Goal: Task Accomplishment & Management: Manage account settings

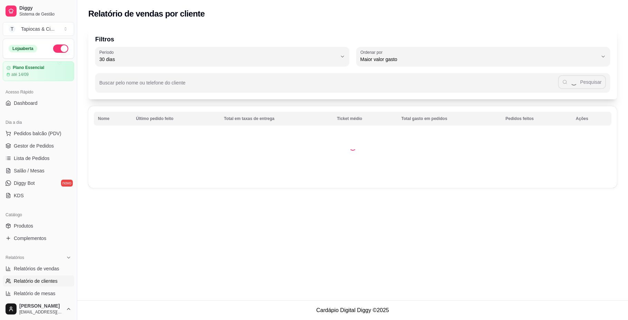
select select "30"
select select "HIGHEST_TOTAL_SPENT_WITH_ORDERS"
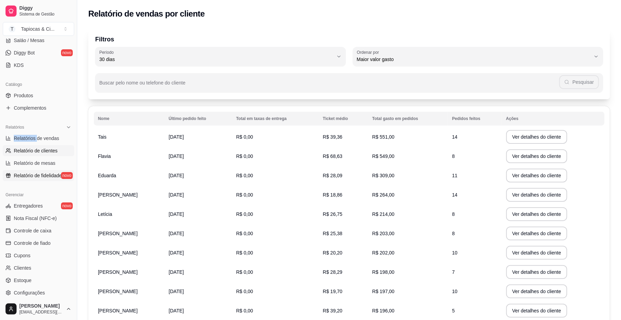
click at [29, 172] on span "Relatório de fidelidade" at bounding box center [38, 175] width 48 height 7
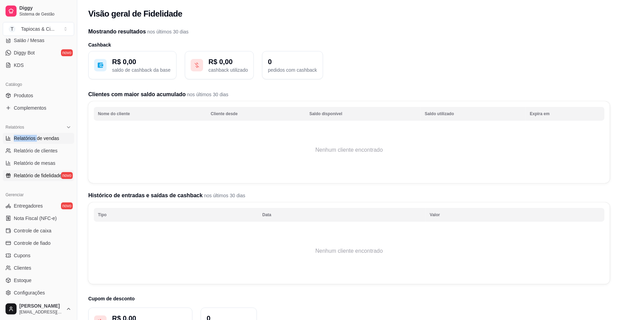
click at [49, 133] on link "Relatórios de vendas" at bounding box center [38, 138] width 71 height 11
select select "ALL"
select select "0"
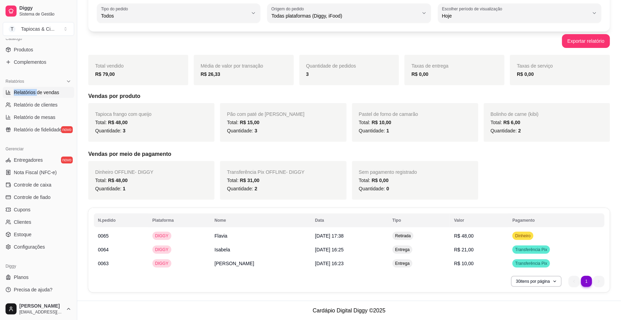
scroll to position [48, 0]
click at [20, 235] on span "Estoque" at bounding box center [23, 234] width 18 height 7
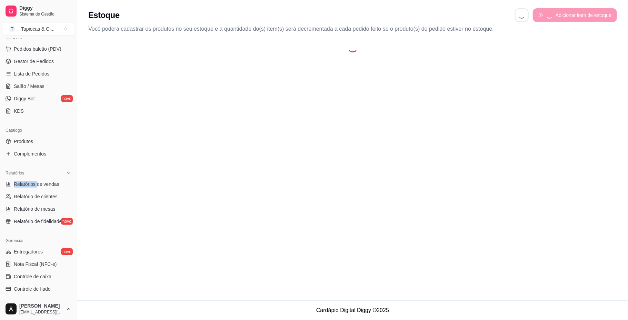
select select "QUANTITY_ORDER"
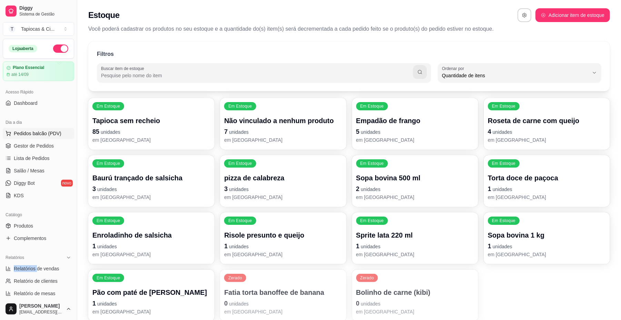
click at [28, 135] on span "Pedidos balcão (PDV)" at bounding box center [38, 133] width 48 height 7
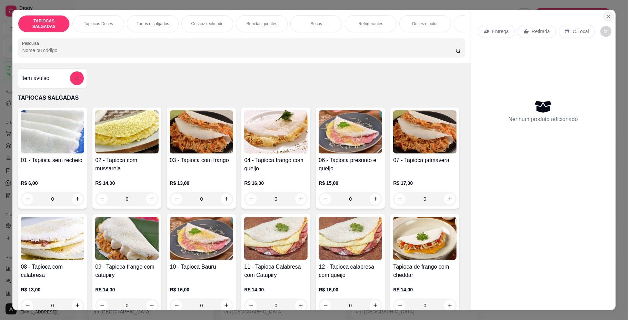
click at [606, 17] on icon "Close" at bounding box center [609, 17] width 6 height 6
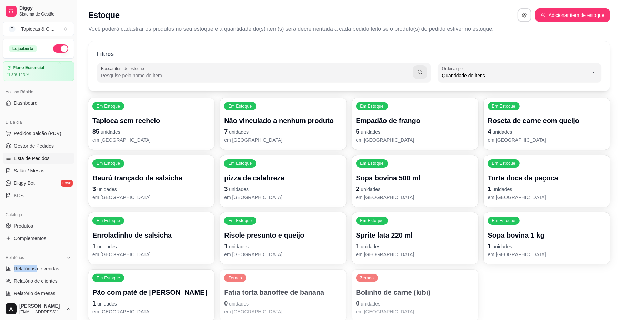
click at [41, 155] on span "Lista de Pedidos" at bounding box center [32, 158] width 36 height 7
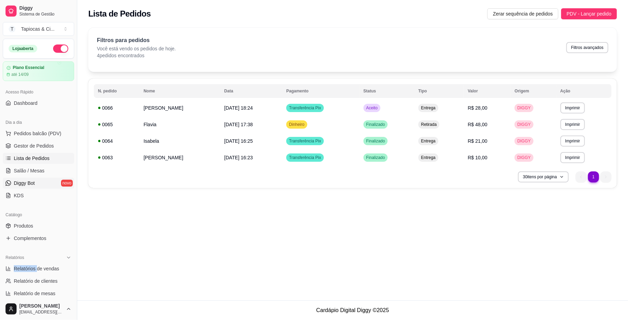
click at [23, 185] on span "Diggy Bot" at bounding box center [24, 183] width 21 height 7
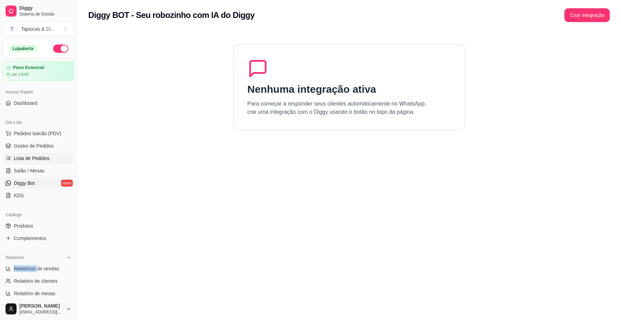
drag, startPoint x: 29, startPoint y: 157, endPoint x: 25, endPoint y: 156, distance: 3.9
click at [29, 156] on span "Lista de Pedidos" at bounding box center [32, 158] width 36 height 7
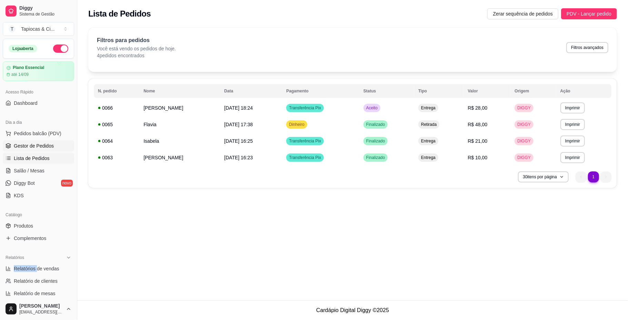
click at [31, 147] on span "Gestor de Pedidos" at bounding box center [34, 145] width 40 height 7
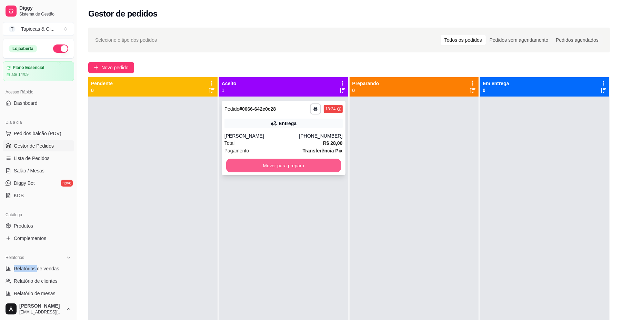
click at [253, 168] on button "Mover para preparo" at bounding box center [283, 165] width 115 height 13
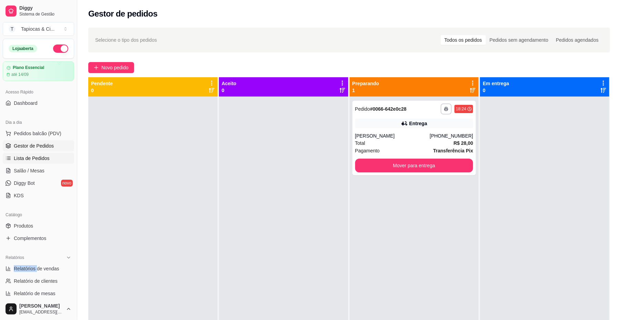
click at [27, 156] on span "Lista de Pedidos" at bounding box center [32, 158] width 36 height 7
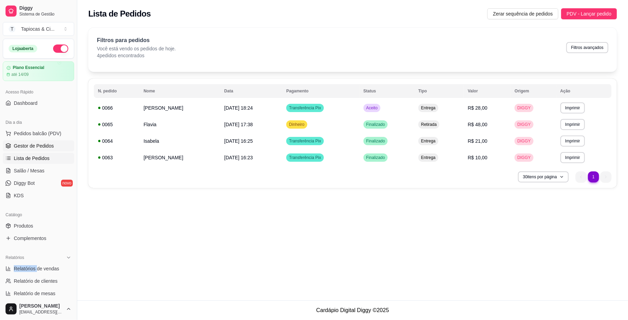
click at [17, 143] on span "Gestor de Pedidos" at bounding box center [34, 145] width 40 height 7
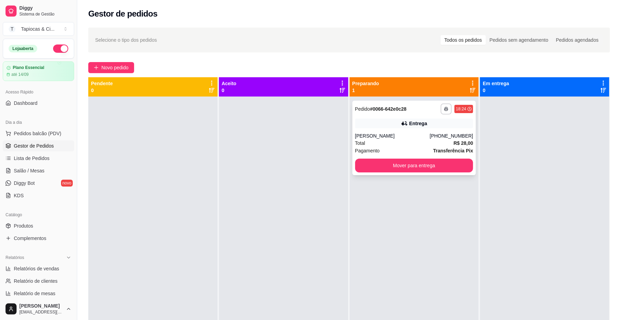
click at [364, 145] on div "Total R$ 28,00" at bounding box center [414, 143] width 118 height 8
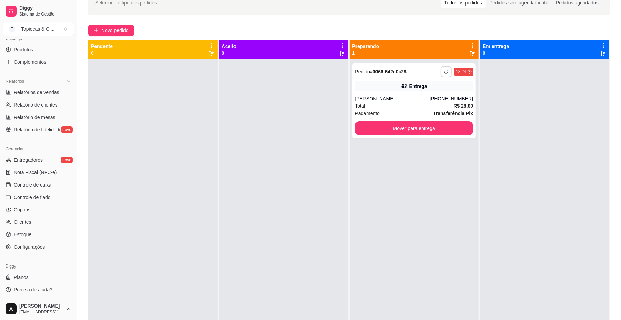
scroll to position [105, 0]
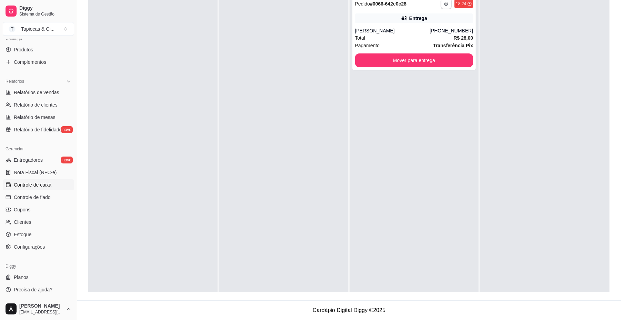
click at [18, 181] on link "Controle de caixa" at bounding box center [38, 184] width 71 height 11
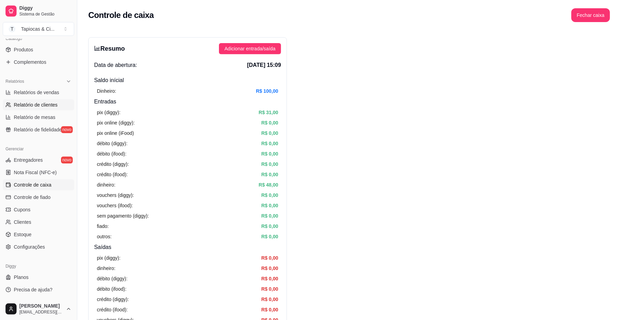
click at [52, 102] on span "Relatório de clientes" at bounding box center [36, 104] width 44 height 7
select select "30"
select select "HIGHEST_TOTAL_SPENT_WITH_ORDERS"
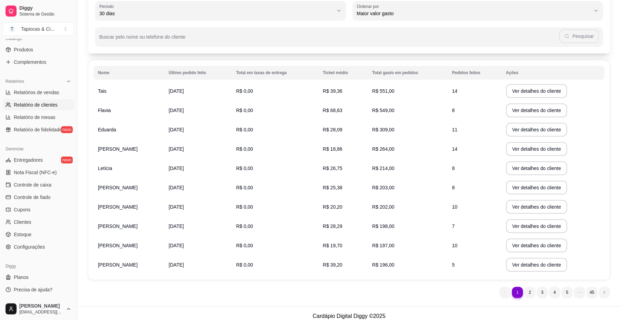
scroll to position [52, 0]
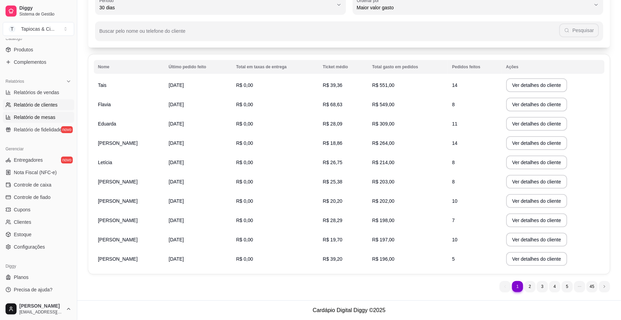
click at [41, 114] on span "Relatório de mesas" at bounding box center [35, 117] width 42 height 7
select select "TOTAL_OF_ORDERS"
select select "7"
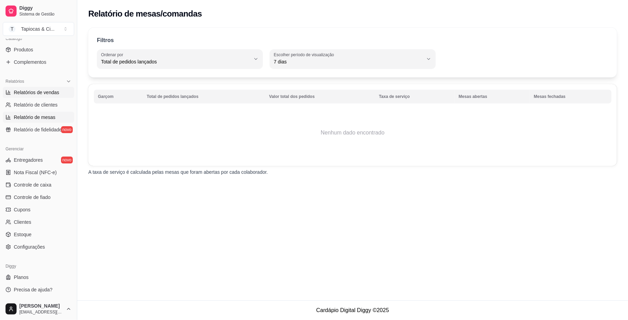
click at [22, 90] on span "Relatórios de vendas" at bounding box center [37, 92] width 46 height 7
select select "ALL"
select select "0"
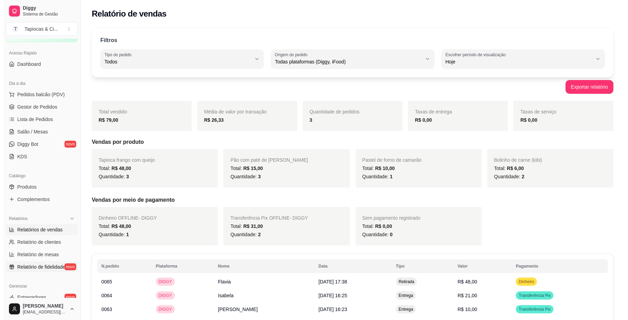
scroll to position [39, 0]
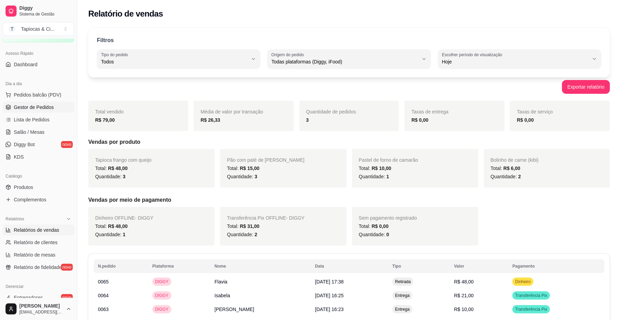
click at [35, 108] on span "Gestor de Pedidos" at bounding box center [34, 107] width 40 height 7
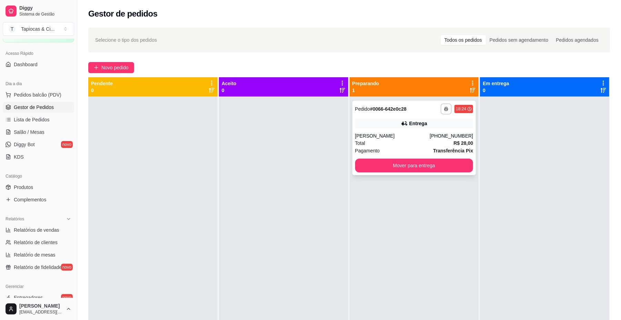
click at [386, 131] on div "**********" at bounding box center [414, 138] width 124 height 74
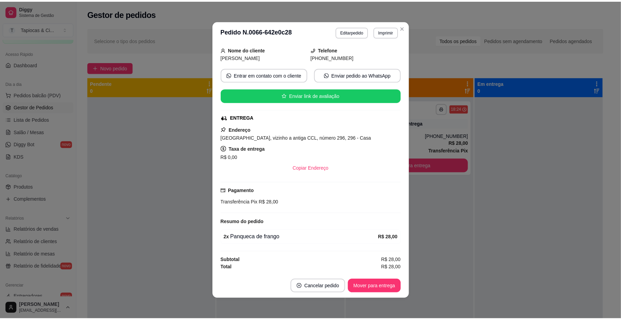
scroll to position [45, 0]
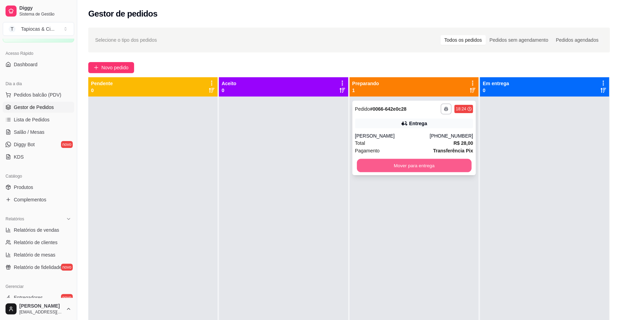
click at [450, 170] on button "Mover para entrega" at bounding box center [414, 165] width 115 height 13
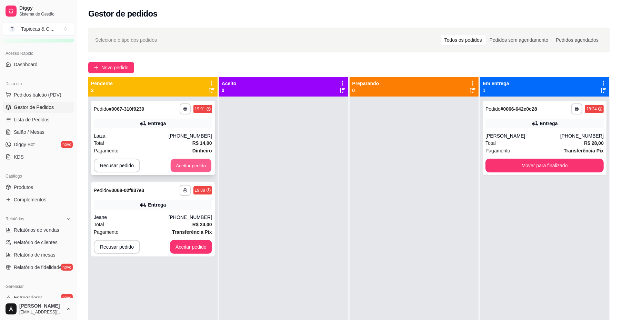
click at [189, 164] on button "Aceitar pedido" at bounding box center [191, 165] width 41 height 13
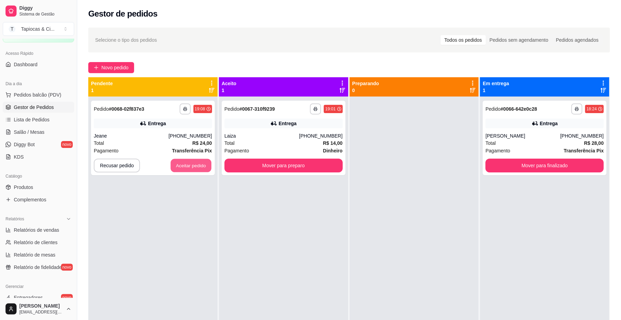
click at [190, 163] on button "Aceitar pedido" at bounding box center [191, 165] width 41 height 13
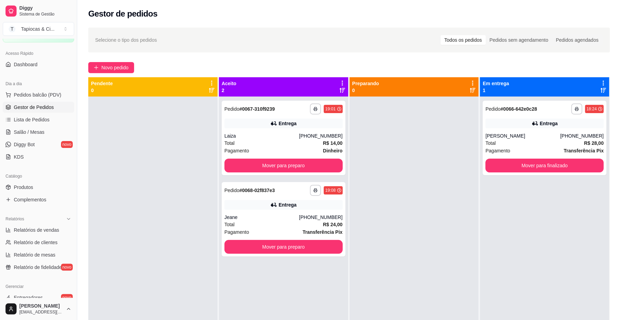
drag, startPoint x: 190, startPoint y: 163, endPoint x: 217, endPoint y: 166, distance: 26.7
click at [195, 165] on div at bounding box center [152, 257] width 129 height 320
click at [239, 162] on button "Mover para preparo" at bounding box center [284, 166] width 118 height 14
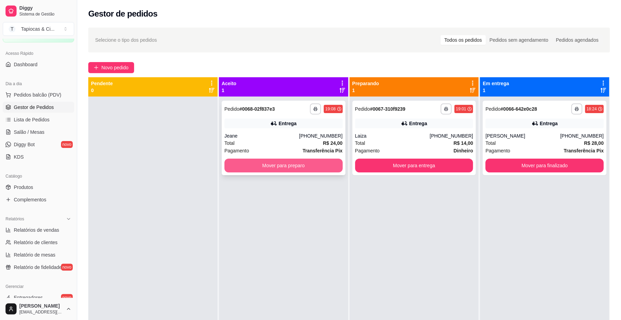
click at [243, 163] on button "Mover para preparo" at bounding box center [284, 166] width 118 height 14
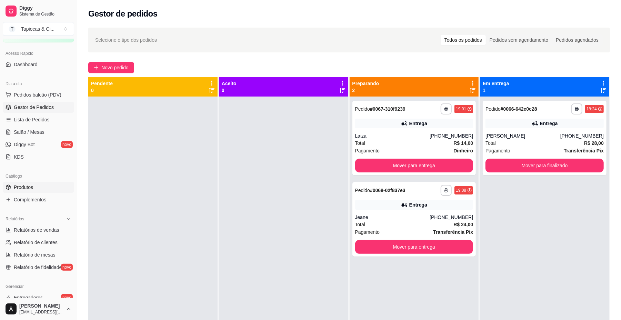
click at [28, 185] on span "Produtos" at bounding box center [23, 187] width 19 height 7
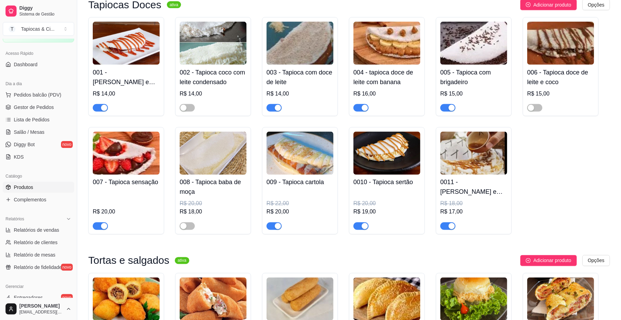
scroll to position [782, 0]
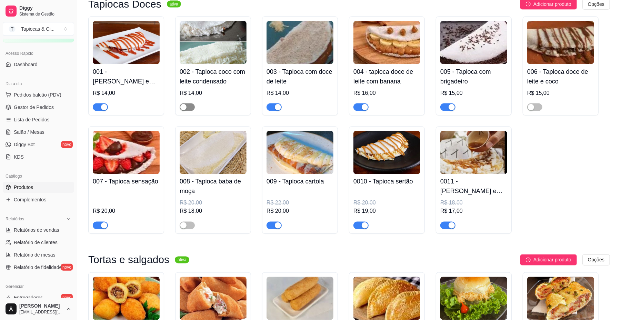
click at [188, 105] on span "button" at bounding box center [187, 107] width 15 height 8
click at [61, 122] on link "Lista de Pedidos" at bounding box center [38, 119] width 71 height 11
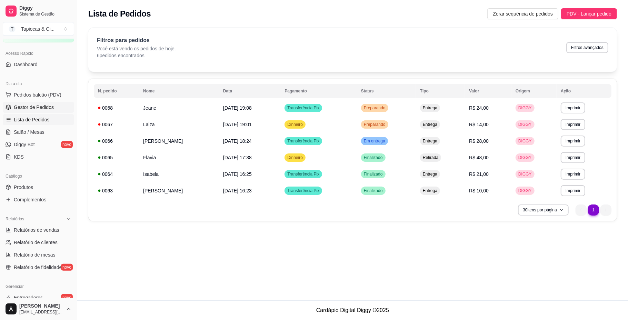
click at [54, 105] on link "Gestor de Pedidos" at bounding box center [38, 107] width 71 height 11
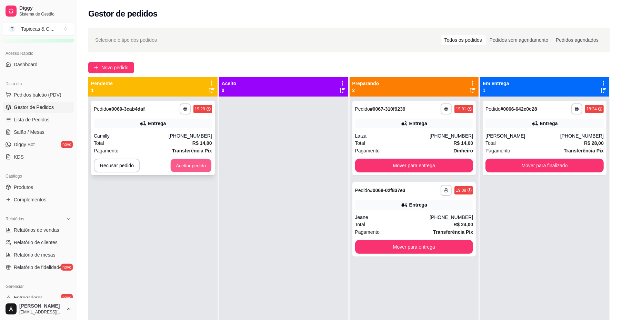
click at [181, 168] on button "Aceitar pedido" at bounding box center [191, 165] width 41 height 13
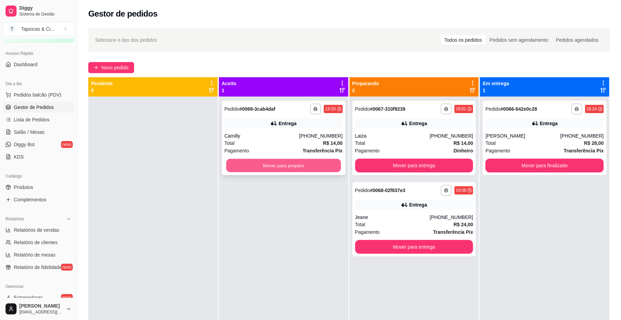
click at [248, 166] on button "Mover para preparo" at bounding box center [283, 165] width 115 height 13
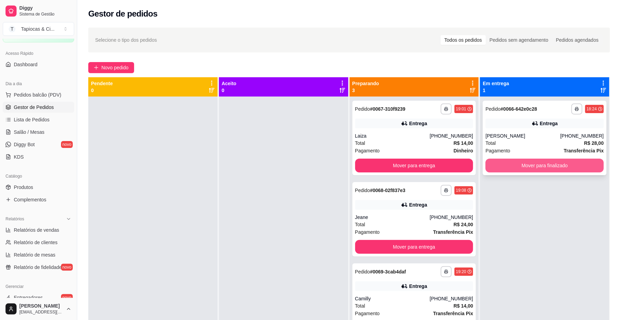
click at [534, 170] on button "Mover para finalizado" at bounding box center [545, 166] width 118 height 14
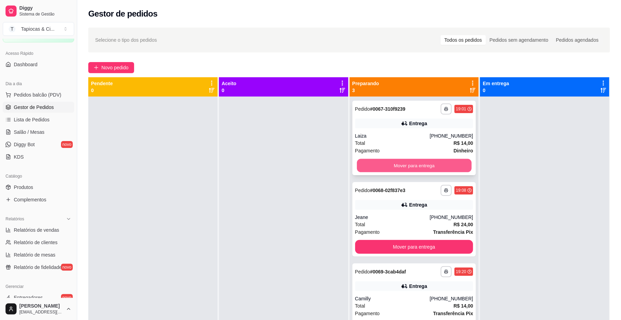
click at [419, 163] on button "Mover para entrega" at bounding box center [414, 165] width 115 height 13
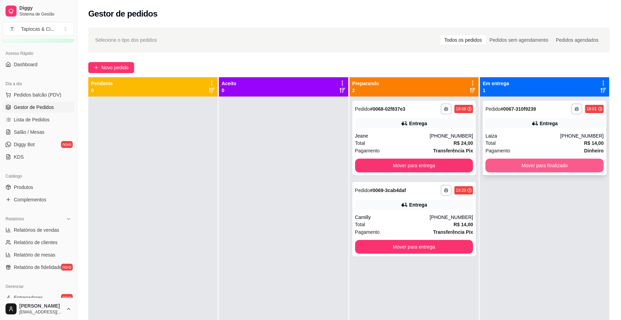
click at [523, 167] on button "Mover para finalizado" at bounding box center [545, 166] width 118 height 14
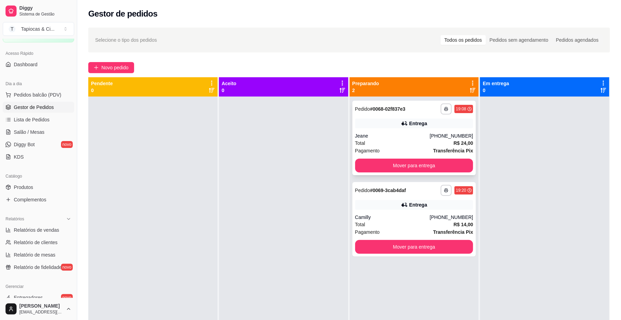
click at [386, 135] on div "Jeane" at bounding box center [392, 135] width 75 height 7
click at [388, 214] on div "Camilly" at bounding box center [392, 217] width 75 height 7
click at [48, 181] on div "Catálogo" at bounding box center [38, 176] width 71 height 11
click at [44, 186] on link "Produtos" at bounding box center [38, 187] width 71 height 11
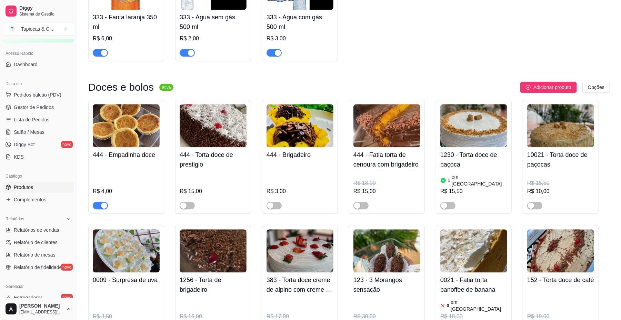
scroll to position [3081, 0]
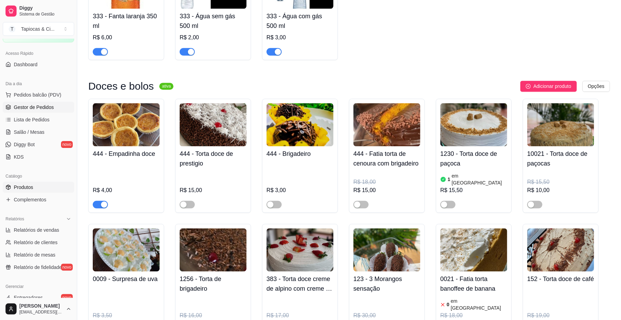
click at [39, 108] on span "Gestor de Pedidos" at bounding box center [34, 107] width 40 height 7
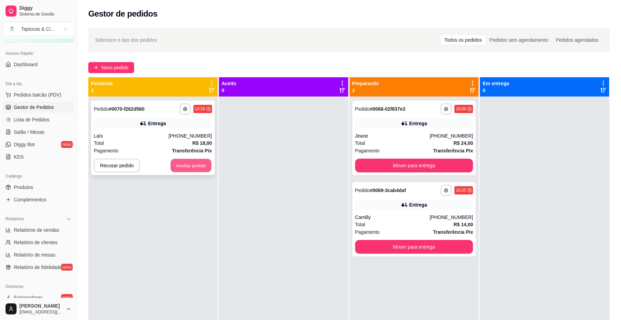
click at [181, 168] on button "Aceitar pedido" at bounding box center [191, 165] width 41 height 13
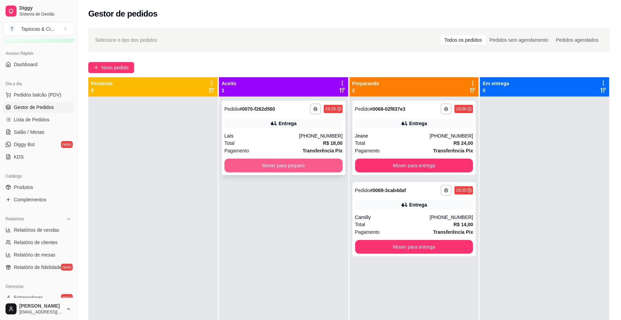
click at [261, 160] on button "Mover para preparo" at bounding box center [284, 166] width 118 height 14
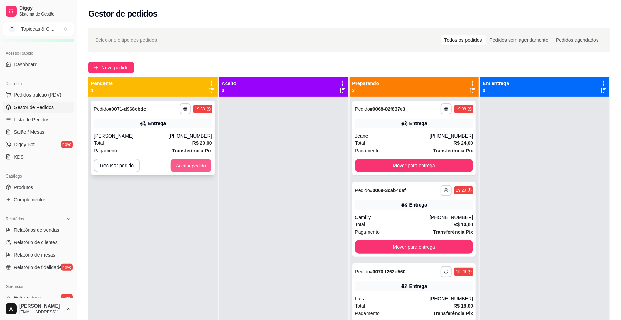
click at [173, 160] on button "Aceitar pedido" at bounding box center [191, 165] width 41 height 13
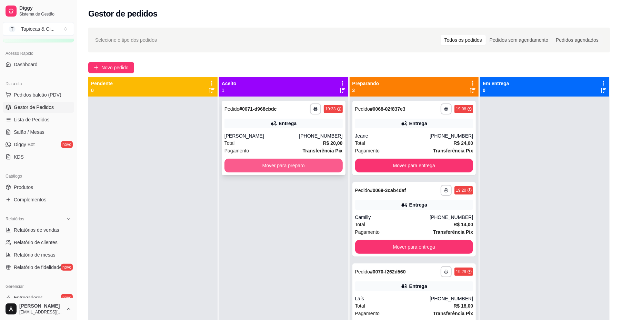
click at [251, 167] on button "Mover para preparo" at bounding box center [284, 166] width 118 height 14
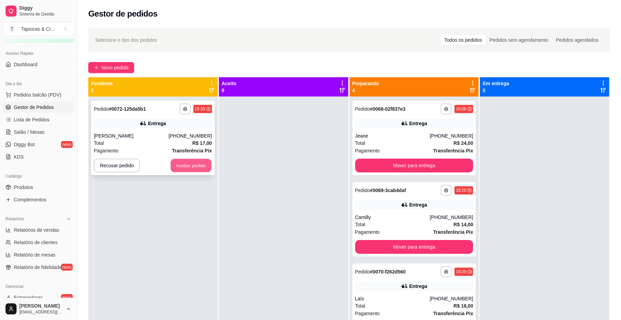
click at [181, 162] on button "Aceitar pedido" at bounding box center [191, 165] width 41 height 13
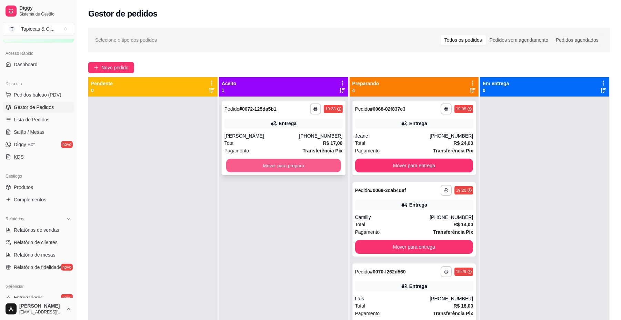
click at [264, 169] on button "Mover para preparo" at bounding box center [283, 165] width 115 height 13
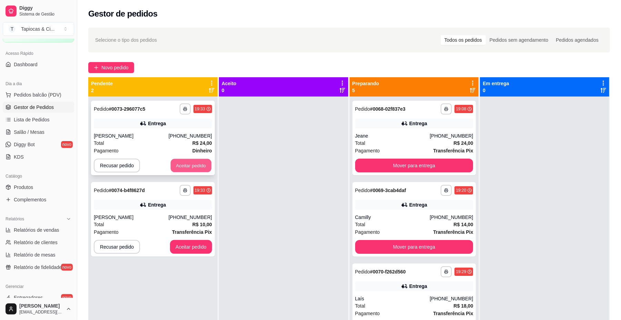
click at [192, 165] on button "Aceitar pedido" at bounding box center [191, 165] width 41 height 13
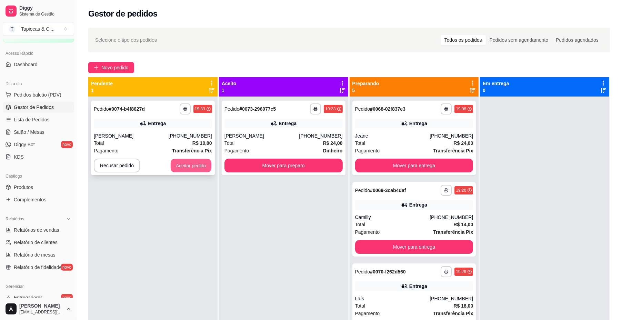
click at [200, 159] on button "Aceitar pedido" at bounding box center [191, 165] width 41 height 13
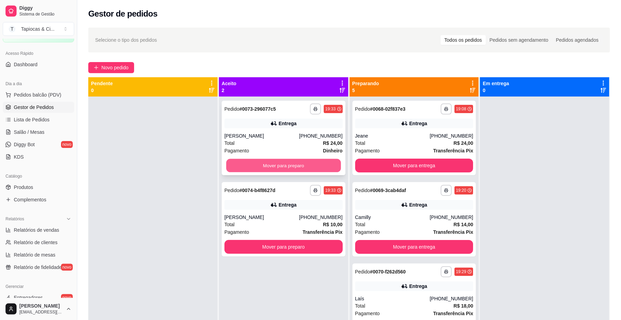
click at [257, 160] on button "Mover para preparo" at bounding box center [283, 165] width 115 height 13
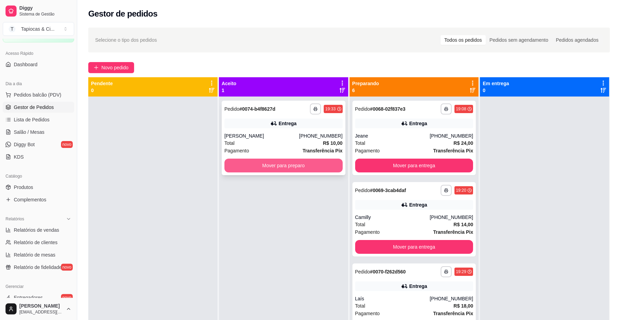
click at [256, 162] on button "Mover para preparo" at bounding box center [284, 166] width 118 height 14
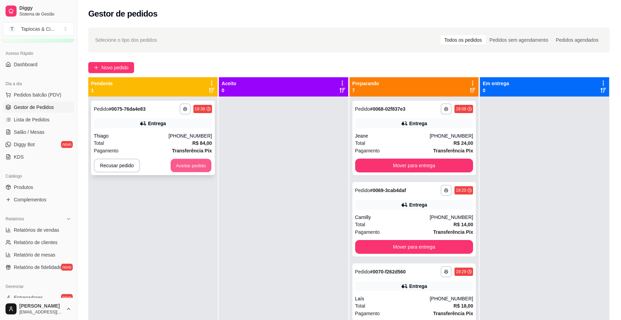
click at [196, 171] on button "Aceitar pedido" at bounding box center [191, 165] width 41 height 13
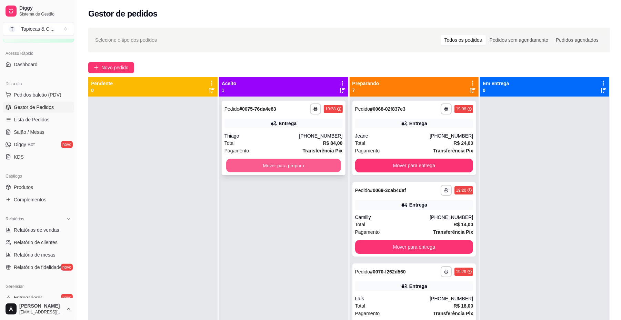
click at [252, 162] on button "Mover para preparo" at bounding box center [283, 165] width 115 height 13
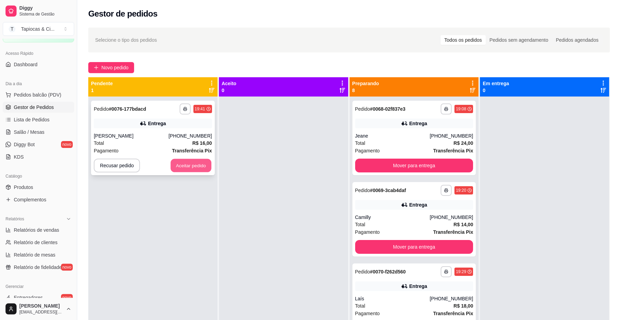
click at [195, 163] on button "Aceitar pedido" at bounding box center [191, 165] width 41 height 13
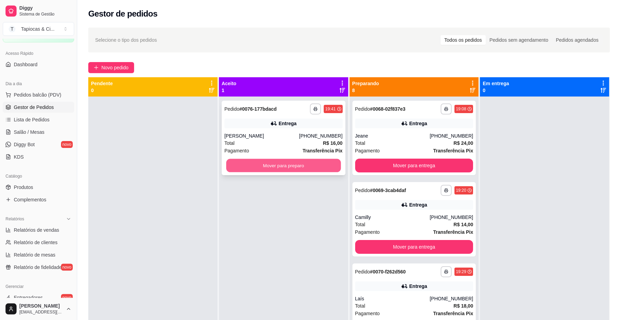
click at [261, 165] on button "Mover para preparo" at bounding box center [283, 165] width 115 height 13
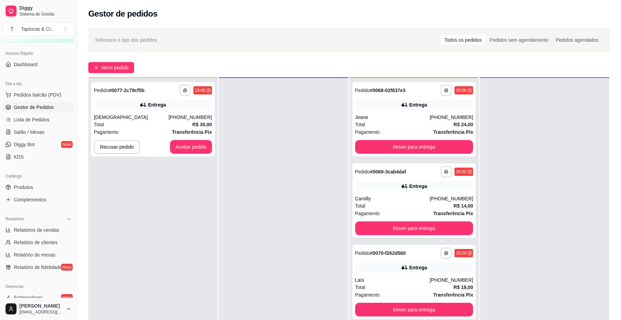
scroll to position [19, 0]
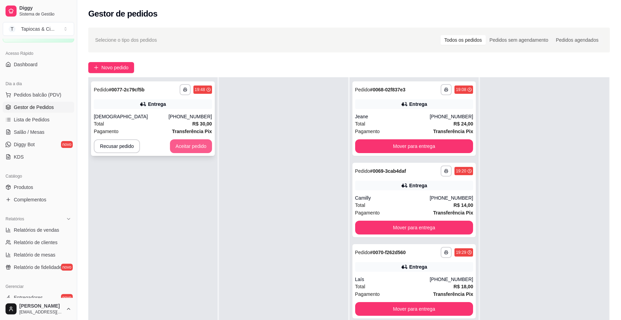
click at [188, 148] on button "Aceitar pedido" at bounding box center [191, 146] width 42 height 14
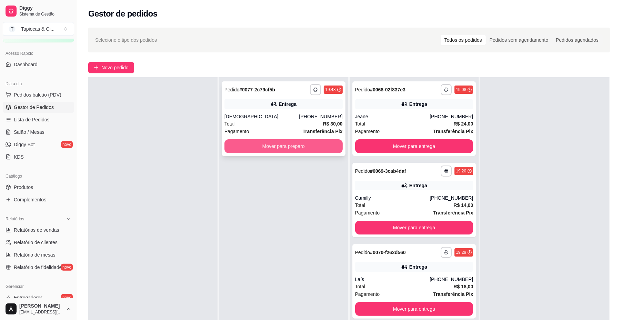
click at [272, 152] on button "Mover para preparo" at bounding box center [284, 146] width 118 height 14
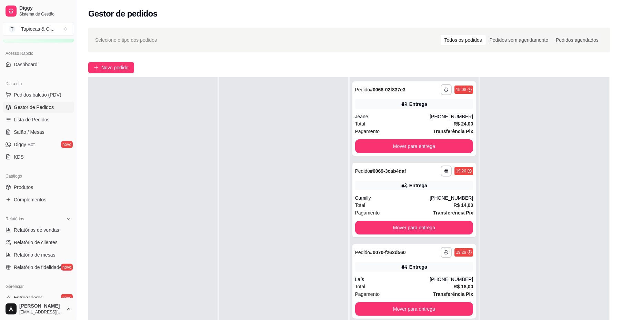
drag, startPoint x: 196, startPoint y: 22, endPoint x: 529, endPoint y: 190, distance: 372.8
click at [529, 190] on div at bounding box center [544, 237] width 129 height 320
click at [432, 148] on button "Mover para entrega" at bounding box center [414, 146] width 115 height 13
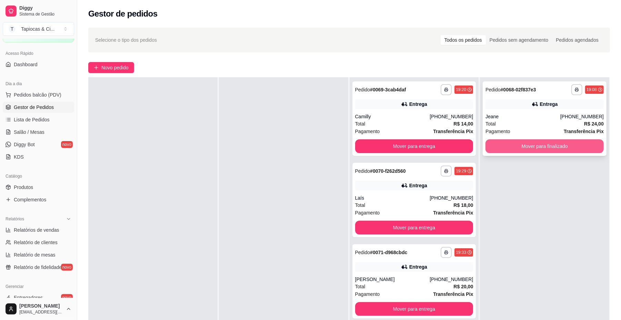
click at [531, 141] on button "Mover para finalizado" at bounding box center [545, 146] width 118 height 14
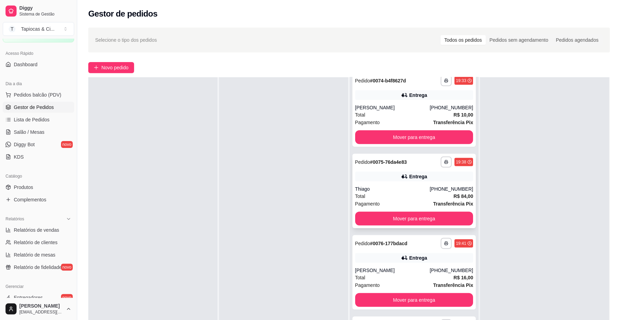
scroll to position [419, 0]
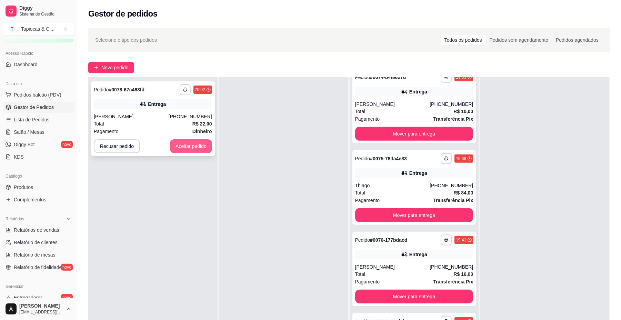
click at [185, 146] on button "Aceitar pedido" at bounding box center [191, 146] width 42 height 14
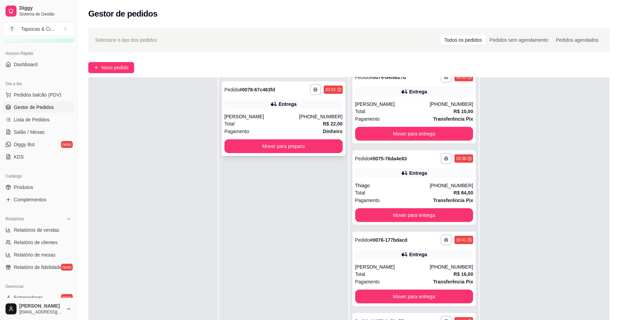
click at [315, 117] on div "[PHONE_NUMBER]" at bounding box center [320, 116] width 43 height 7
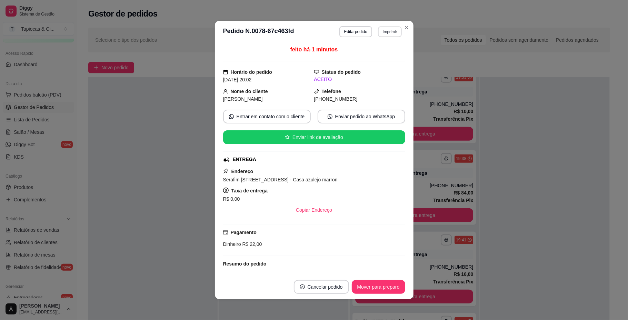
click at [390, 31] on button "Imprimir" at bounding box center [390, 31] width 24 height 11
click at [380, 57] on button "IMPRESSORA" at bounding box center [374, 55] width 50 height 11
click at [387, 33] on button "Imprimir" at bounding box center [390, 31] width 24 height 11
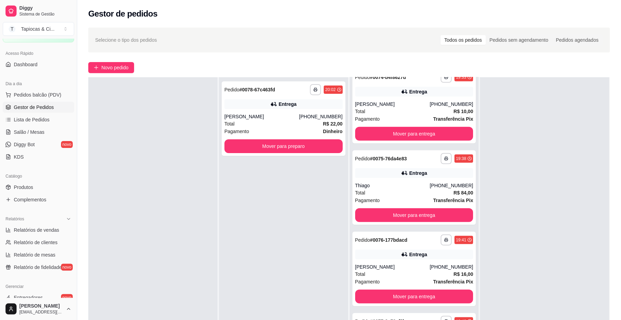
click at [228, 192] on div "**********" at bounding box center [283, 237] width 129 height 320
click at [229, 195] on div "**********" at bounding box center [283, 237] width 129 height 320
click at [229, 196] on div "**********" at bounding box center [283, 237] width 129 height 320
click at [229, 199] on div "**********" at bounding box center [283, 237] width 129 height 320
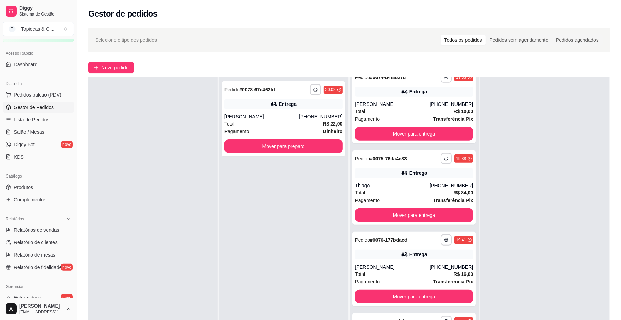
click at [229, 199] on div "**********" at bounding box center [283, 237] width 129 height 320
click at [232, 196] on div "**********" at bounding box center [283, 237] width 129 height 320
drag, startPoint x: 232, startPoint y: 196, endPoint x: 228, endPoint y: 192, distance: 5.4
drag, startPoint x: 228, startPoint y: 192, endPoint x: 200, endPoint y: 205, distance: 30.7
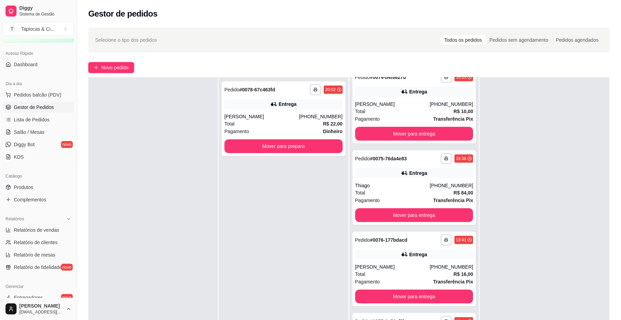
click at [200, 205] on div at bounding box center [152, 237] width 129 height 320
click at [266, 124] on div "Total R$ 22,00" at bounding box center [284, 124] width 118 height 8
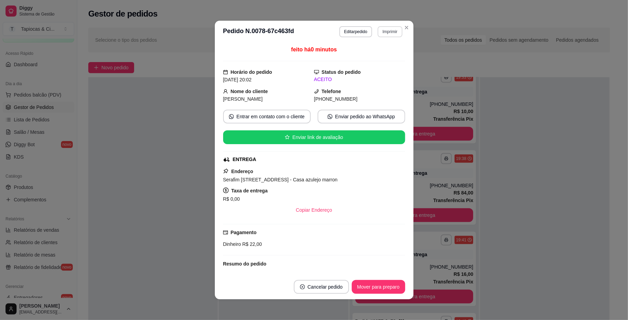
click at [384, 30] on button "Imprimir" at bounding box center [390, 31] width 24 height 11
drag, startPoint x: 382, startPoint y: 47, endPoint x: 385, endPoint y: 53, distance: 6.7
click at [385, 53] on div "Escolha a impressora IMPRESSORA" at bounding box center [374, 50] width 57 height 23
click at [385, 54] on button "IMPRESSORA" at bounding box center [374, 55] width 48 height 11
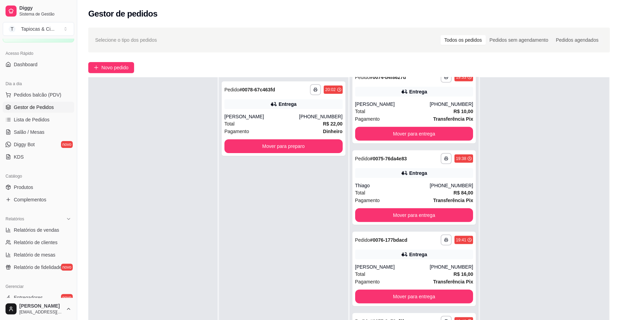
drag, startPoint x: 506, startPoint y: 30, endPoint x: 226, endPoint y: 222, distance: 340.2
click at [226, 222] on div "**********" at bounding box center [283, 237] width 129 height 320
click at [316, 146] on button "Mover para preparo" at bounding box center [283, 146] width 115 height 13
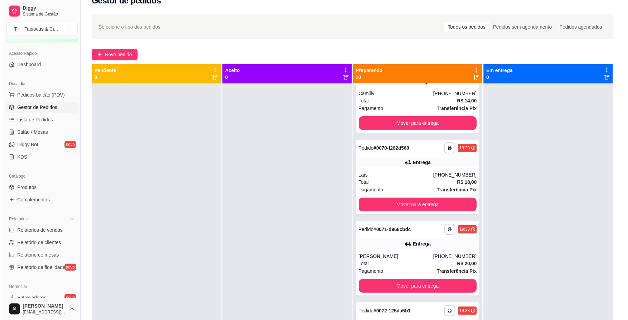
scroll to position [46, 0]
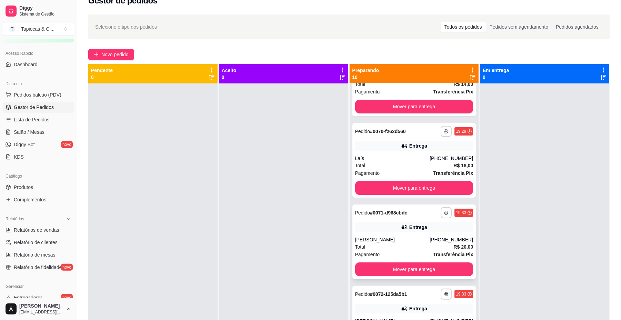
click at [414, 241] on div "[PERSON_NAME]" at bounding box center [392, 239] width 75 height 7
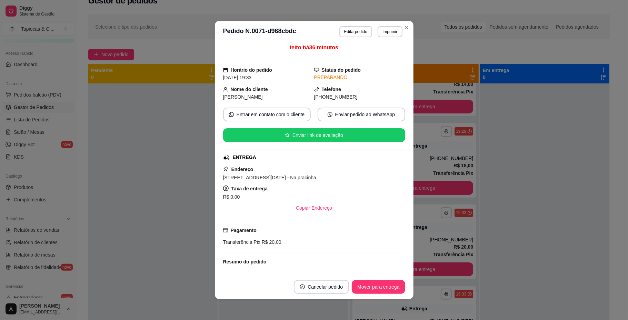
scroll to position [0, 0]
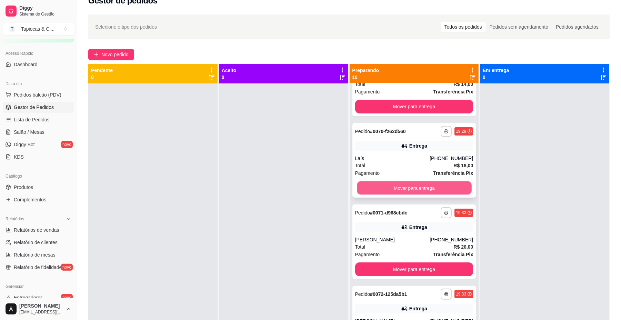
click at [440, 183] on button "Mover para entrega" at bounding box center [414, 187] width 115 height 13
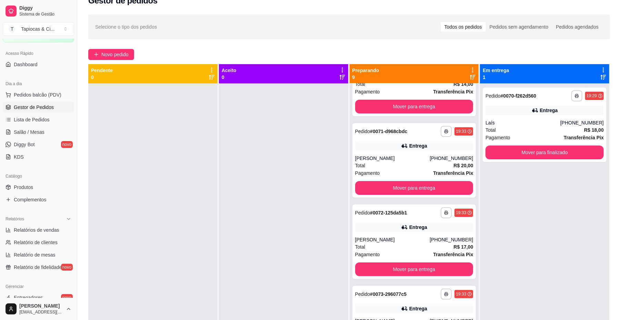
click at [416, 203] on div "**********" at bounding box center [414, 243] width 129 height 320
click at [413, 184] on button "Mover para entrega" at bounding box center [414, 188] width 118 height 14
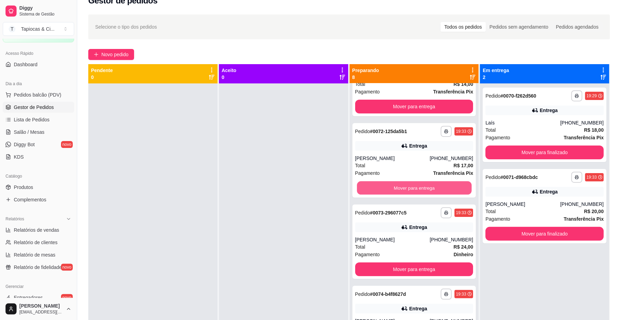
click at [415, 184] on button "Mover para entrega" at bounding box center [414, 187] width 115 height 13
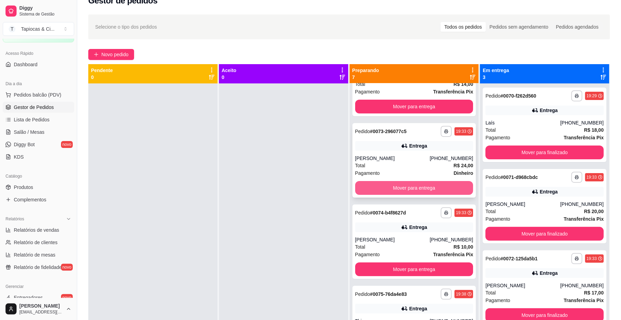
click at [418, 192] on button "Mover para entrega" at bounding box center [414, 188] width 118 height 14
click at [418, 188] on button "Mover para entrega" at bounding box center [414, 187] width 115 height 13
click at [418, 188] on button "Mover para entrega" at bounding box center [414, 188] width 118 height 14
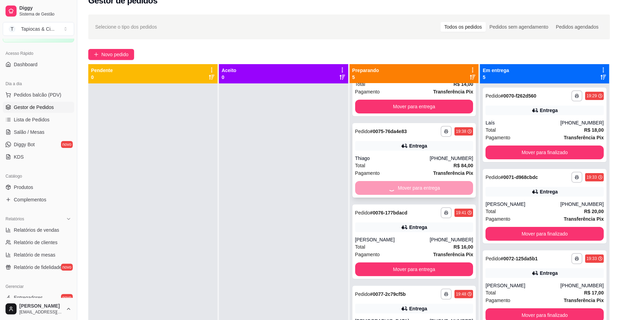
click at [418, 188] on div "Mover para entrega" at bounding box center [414, 188] width 118 height 14
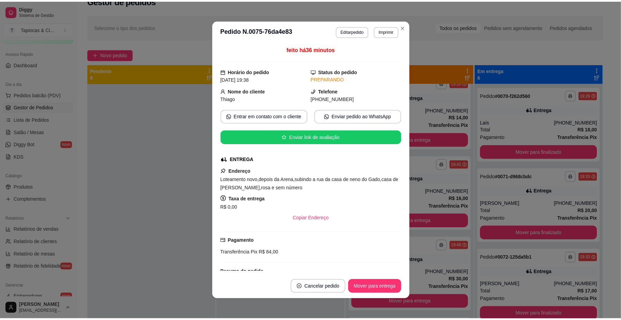
scroll to position [12, 0]
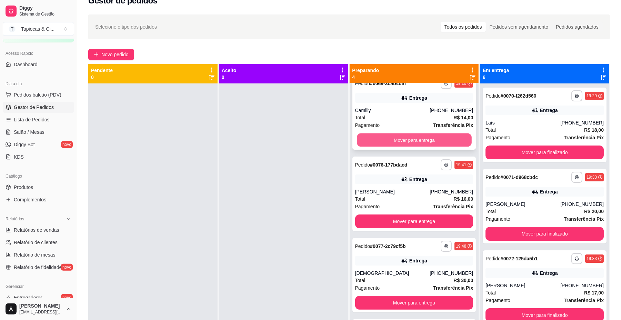
click at [443, 137] on button "Mover para entrega" at bounding box center [414, 139] width 115 height 13
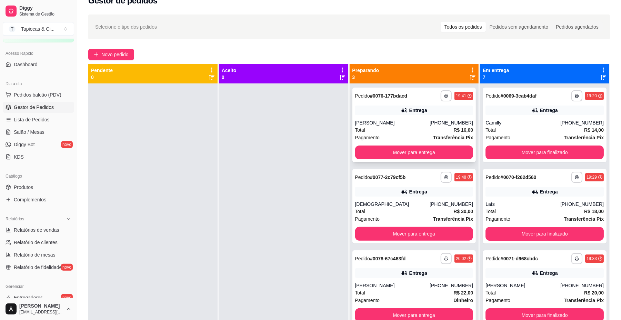
scroll to position [0, 0]
click at [442, 147] on button "Mover para entrega" at bounding box center [414, 153] width 118 height 14
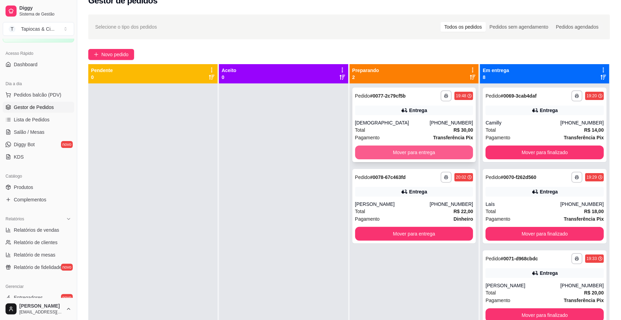
click at [440, 146] on button "Mover para entrega" at bounding box center [414, 153] width 118 height 14
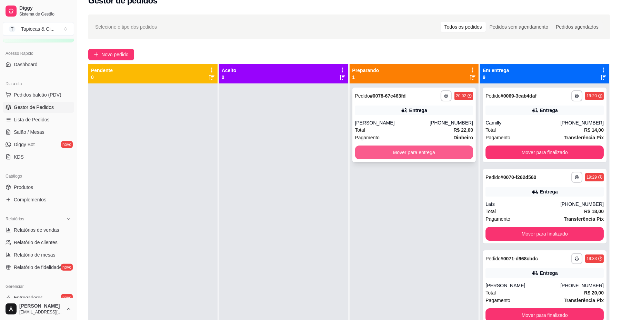
click at [442, 148] on button "Mover para entrega" at bounding box center [414, 153] width 118 height 14
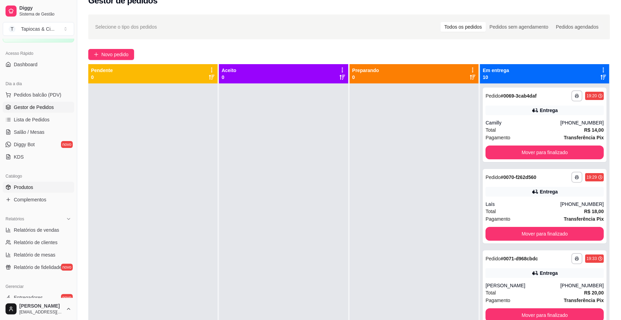
click at [17, 187] on span "Produtos" at bounding box center [23, 187] width 19 height 7
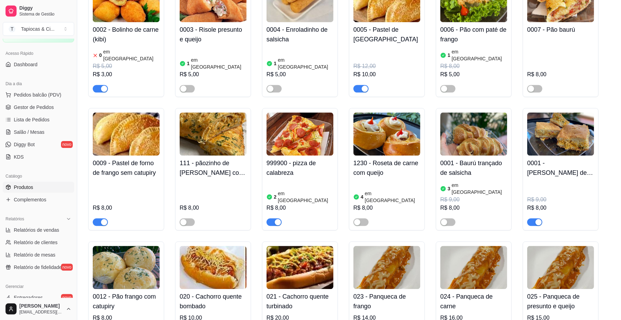
scroll to position [1062, 0]
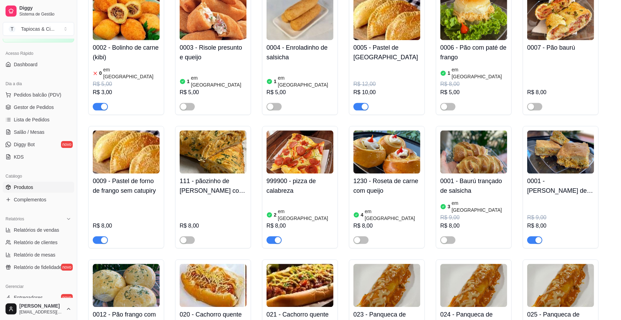
click at [277, 236] on div at bounding box center [274, 240] width 15 height 8
click at [272, 236] on span "button" at bounding box center [274, 240] width 15 height 8
click at [30, 105] on span "Gestor de Pedidos" at bounding box center [34, 107] width 40 height 7
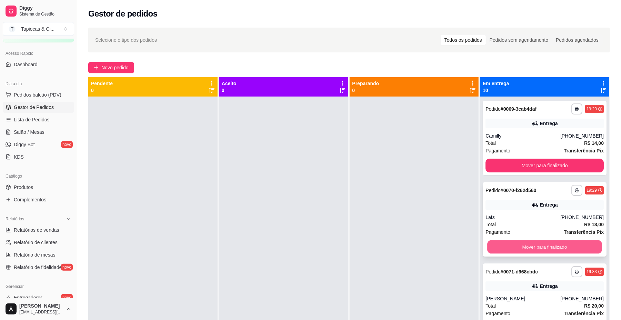
click at [537, 245] on button "Mover para finalizado" at bounding box center [544, 246] width 115 height 13
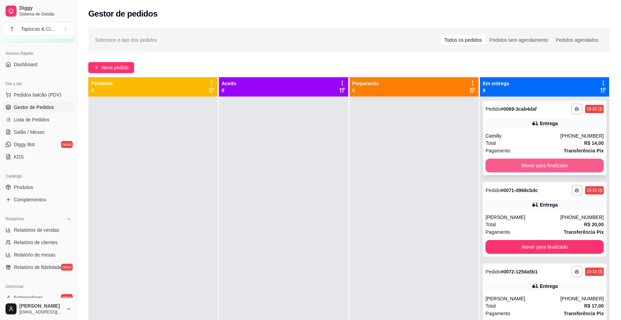
click at [568, 160] on button "Mover para finalizado" at bounding box center [545, 166] width 118 height 14
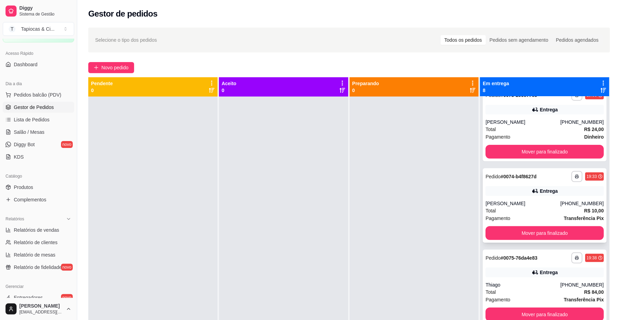
scroll to position [184, 0]
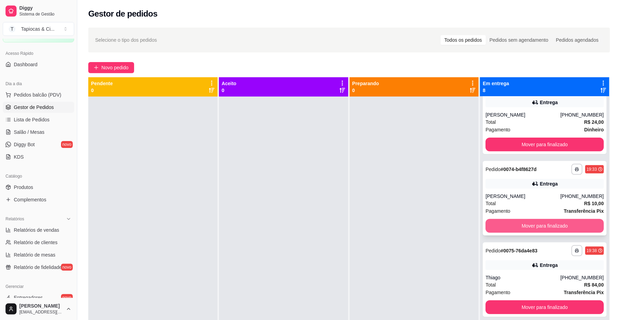
click at [533, 219] on button "Mover para finalizado" at bounding box center [545, 226] width 118 height 14
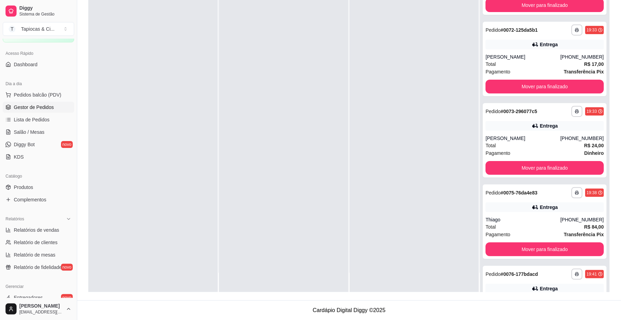
scroll to position [27, 0]
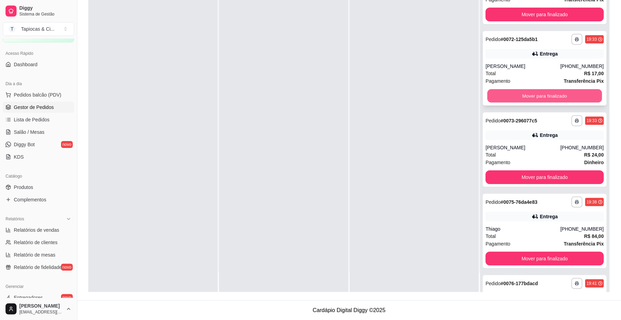
click at [581, 95] on button "Mover para finalizado" at bounding box center [544, 95] width 115 height 13
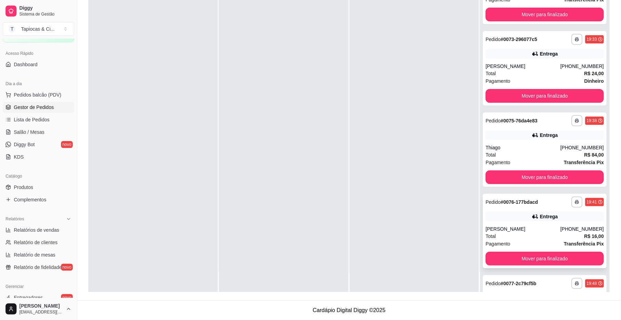
click at [563, 251] on div "**********" at bounding box center [545, 231] width 124 height 74
click at [520, 256] on button "Mover para finalizado" at bounding box center [544, 258] width 115 height 13
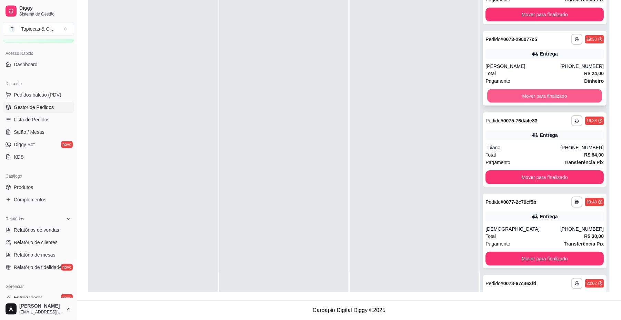
click at [575, 97] on button "Mover para finalizado" at bounding box center [544, 95] width 115 height 13
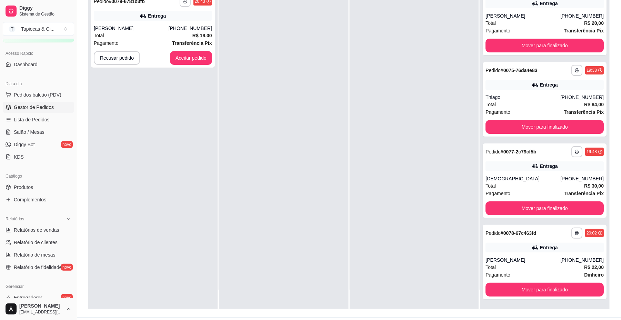
scroll to position [92, 0]
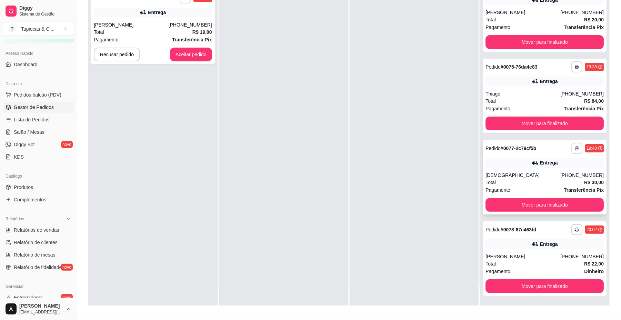
click at [575, 147] on icon "button" at bounding box center [577, 148] width 4 height 4
click at [549, 172] on button "IMPRESSORA" at bounding box center [545, 172] width 48 height 11
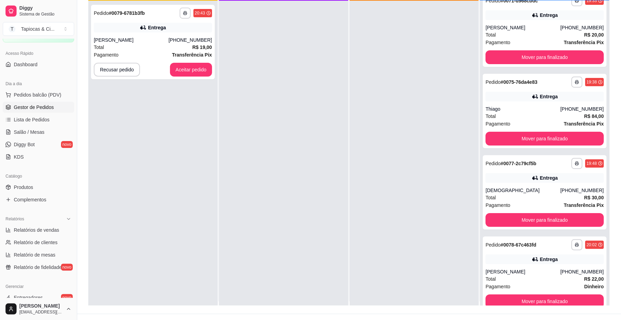
scroll to position [0, 0]
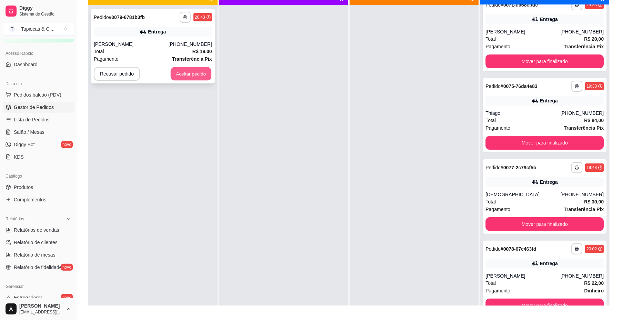
click at [203, 73] on button "Aceitar pedido" at bounding box center [191, 73] width 41 height 13
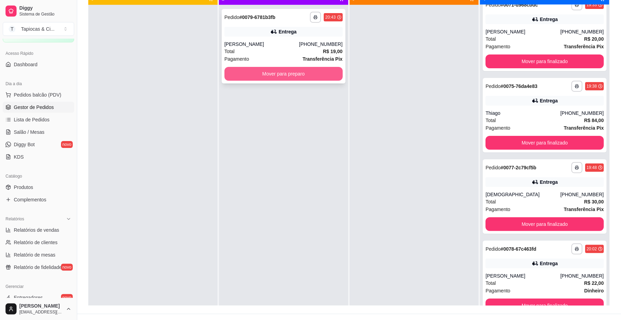
click at [318, 72] on button "Mover para preparo" at bounding box center [284, 74] width 118 height 14
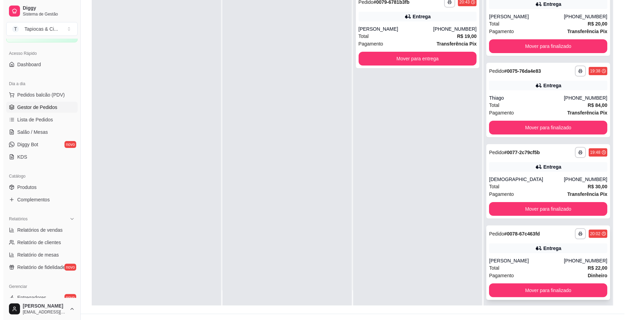
scroll to position [19, 0]
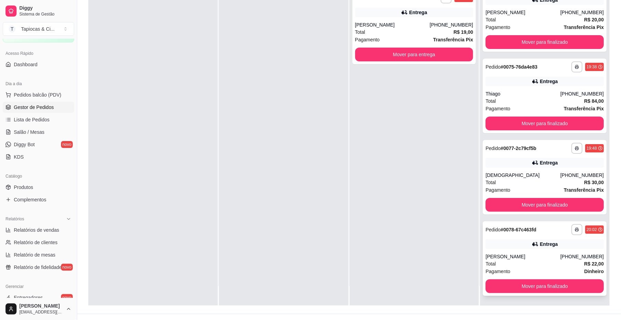
click at [529, 263] on div "Total R$ 22,00" at bounding box center [545, 264] width 118 height 8
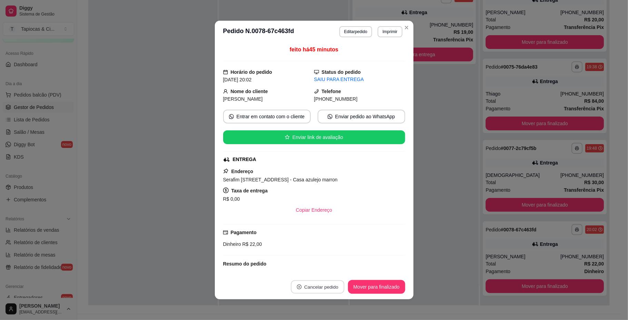
click at [323, 285] on button "Cancelar pedido" at bounding box center [317, 286] width 53 height 13
click at [329, 269] on button "Sim" at bounding box center [334, 270] width 28 height 14
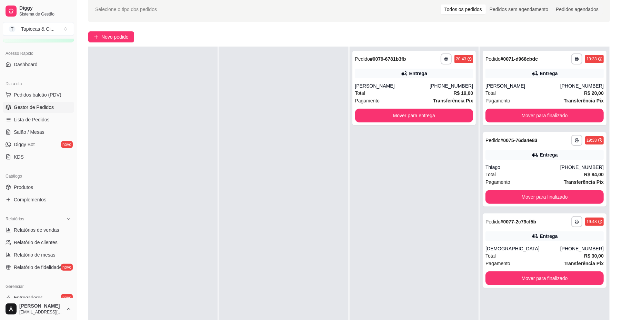
scroll to position [46, 0]
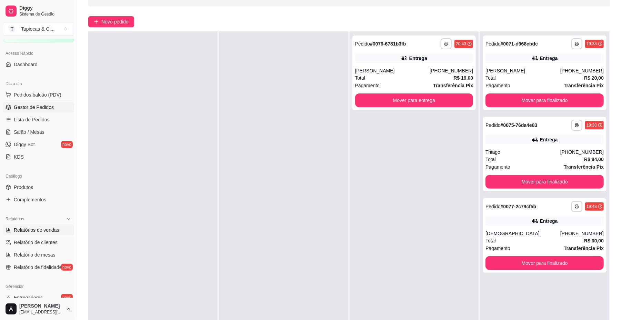
click at [44, 232] on span "Relatórios de vendas" at bounding box center [37, 230] width 46 height 7
select select "ALL"
select select "0"
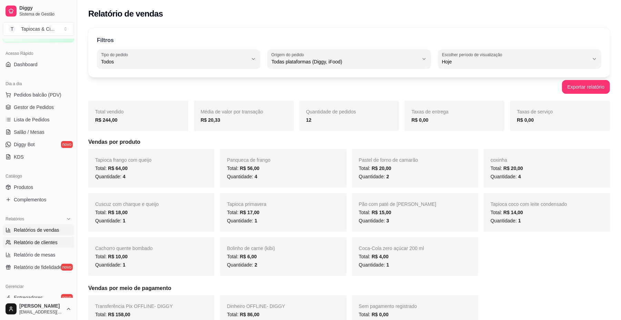
click at [37, 241] on span "Relatório de clientes" at bounding box center [36, 242] width 44 height 7
select select "30"
select select "HIGHEST_TOTAL_SPENT_WITH_ORDERS"
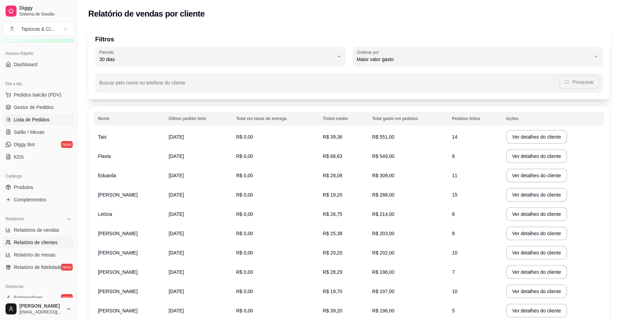
click at [44, 119] on span "Lista de Pedidos" at bounding box center [32, 119] width 36 height 7
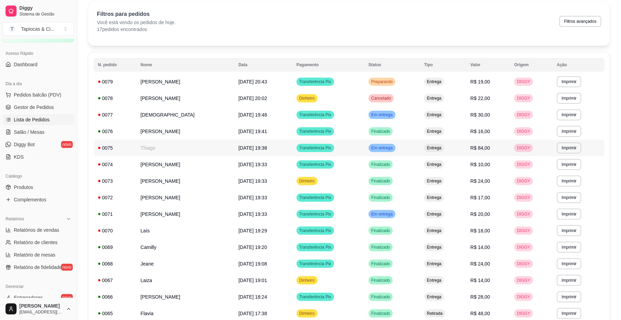
scroll to position [19, 0]
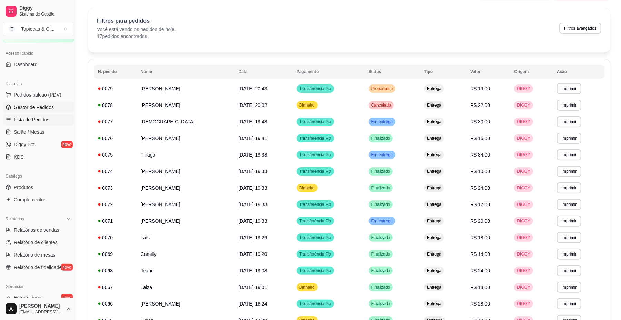
click at [32, 105] on span "Gestor de Pedidos" at bounding box center [34, 107] width 40 height 7
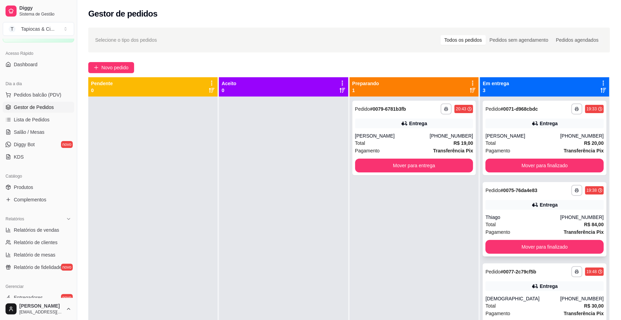
click at [532, 221] on div "Total R$ 84,00" at bounding box center [545, 225] width 118 height 8
click at [528, 245] on button "Mover para finalizado" at bounding box center [544, 246] width 115 height 13
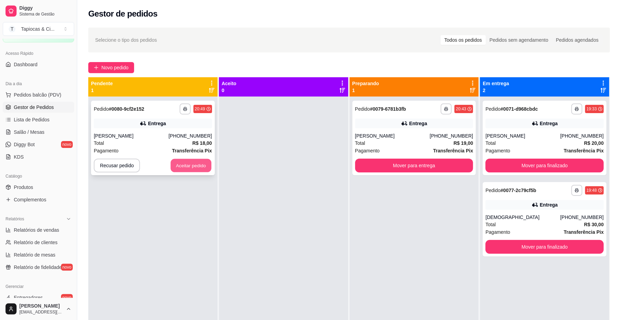
click at [179, 166] on button "Aceitar pedido" at bounding box center [191, 165] width 41 height 13
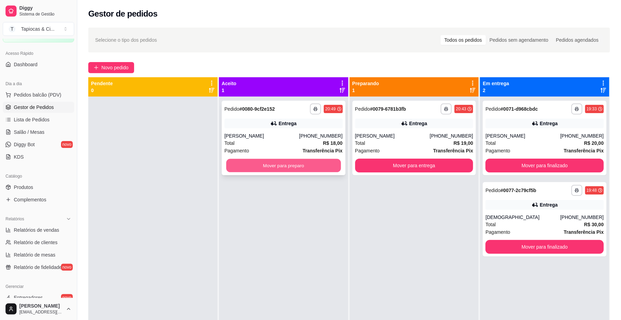
click at [272, 163] on button "Mover para preparo" at bounding box center [283, 165] width 115 height 13
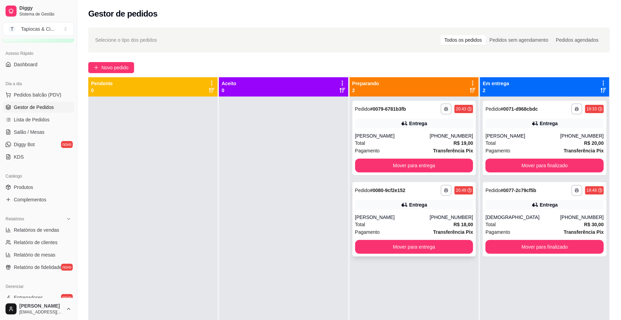
click at [396, 227] on div "Total R$ 18,00" at bounding box center [414, 225] width 118 height 8
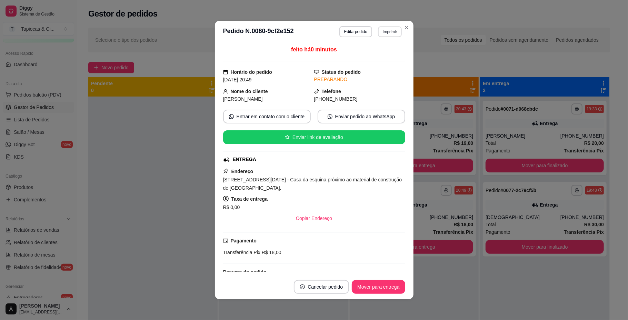
click at [395, 30] on button "Imprimir" at bounding box center [390, 31] width 24 height 11
click at [379, 56] on button "IMPRESSORA" at bounding box center [374, 55] width 48 height 11
click at [383, 28] on button "Imprimir" at bounding box center [390, 31] width 24 height 11
click at [376, 54] on button "IMPRESSORA" at bounding box center [374, 55] width 48 height 11
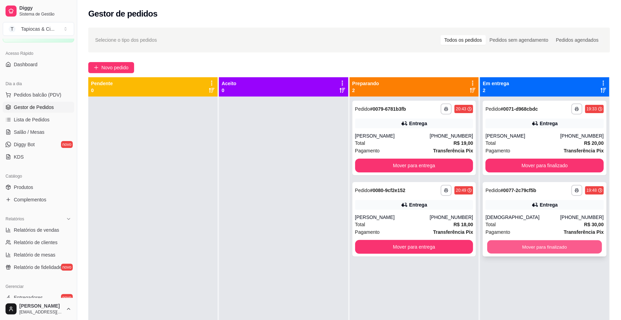
click at [548, 246] on button "Mover para finalizado" at bounding box center [544, 246] width 115 height 13
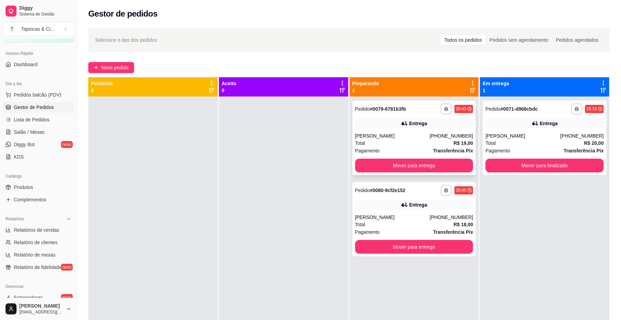
click at [457, 131] on div "**********" at bounding box center [414, 138] width 124 height 74
click at [442, 215] on div "[PHONE_NUMBER]" at bounding box center [451, 217] width 43 height 7
click at [534, 137] on div "[PERSON_NAME]" at bounding box center [523, 135] width 75 height 7
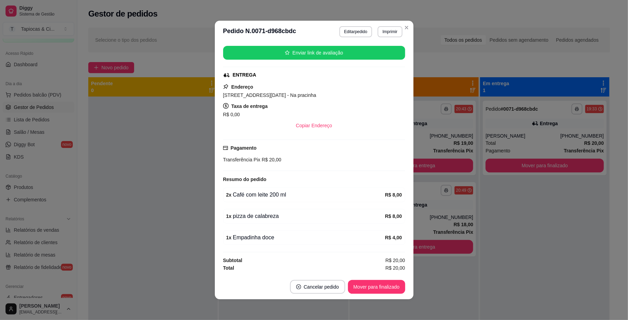
scroll to position [89, 0]
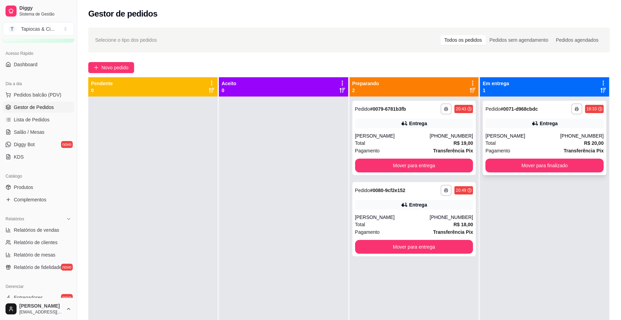
click at [526, 136] on div "[PERSON_NAME]" at bounding box center [523, 135] width 75 height 7
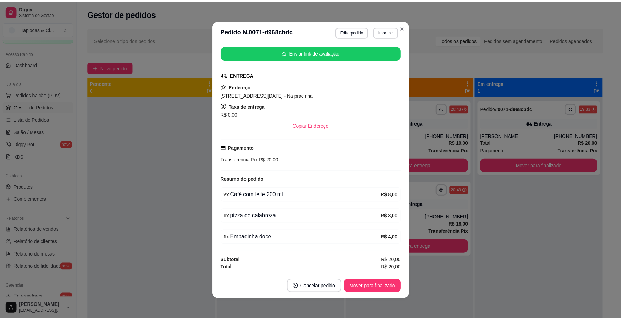
scroll to position [43, 0]
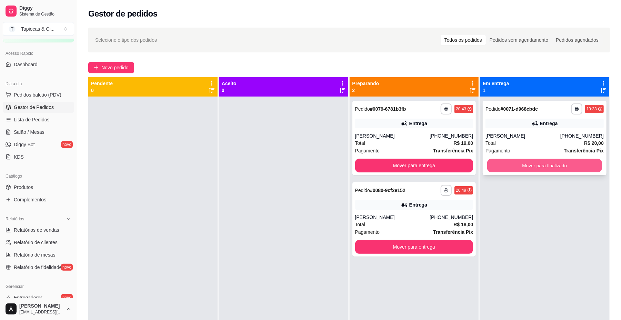
click at [548, 163] on button "Mover para finalizado" at bounding box center [544, 165] width 115 height 13
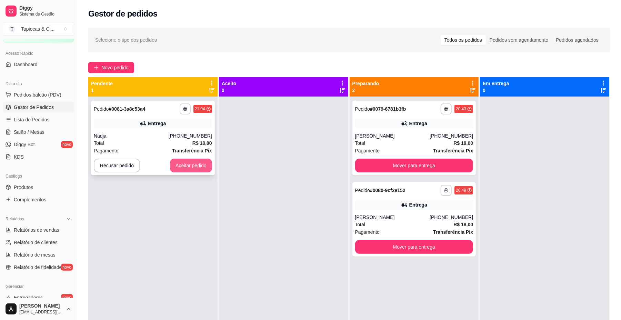
click at [193, 169] on button "Aceitar pedido" at bounding box center [191, 166] width 42 height 14
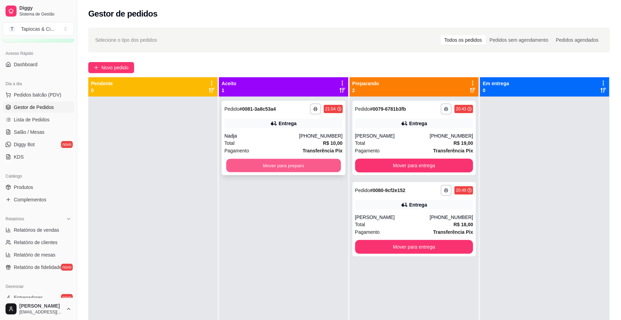
click at [248, 161] on button "Mover para preparo" at bounding box center [283, 165] width 115 height 13
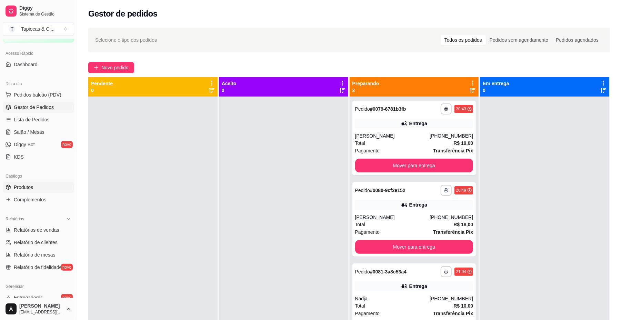
click at [36, 182] on link "Produtos" at bounding box center [38, 187] width 71 height 11
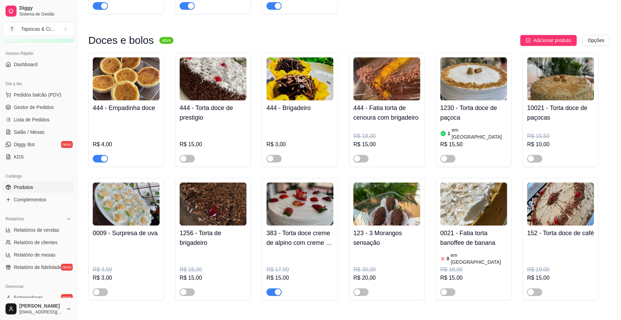
scroll to position [3173, 0]
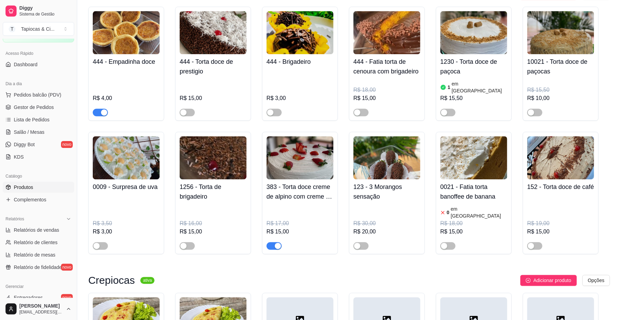
click at [300, 141] on img at bounding box center [300, 157] width 67 height 43
click at [289, 136] on img at bounding box center [300, 157] width 67 height 43
click at [36, 109] on span "Gestor de Pedidos" at bounding box center [34, 107] width 40 height 7
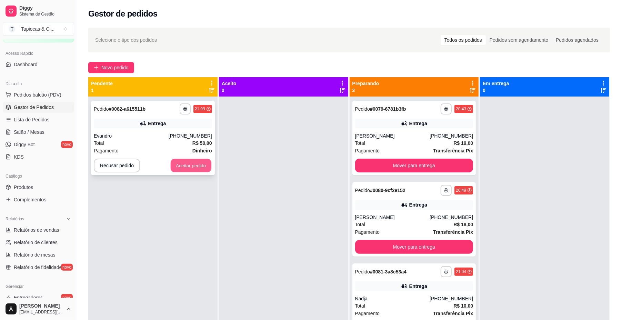
click at [195, 169] on button "Aceitar pedido" at bounding box center [191, 165] width 41 height 13
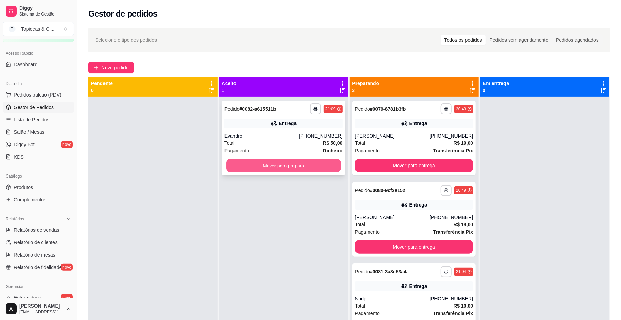
click at [255, 166] on button "Mover para preparo" at bounding box center [283, 165] width 115 height 13
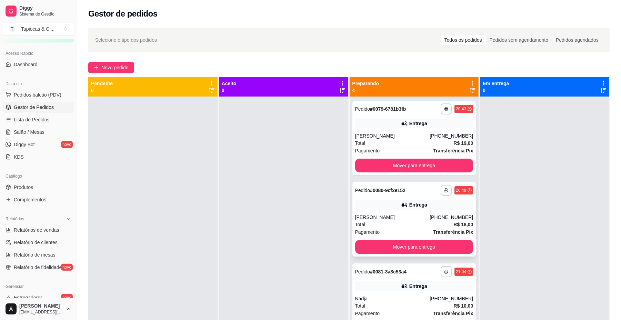
click at [394, 222] on div "Total R$ 18,00" at bounding box center [414, 225] width 118 height 8
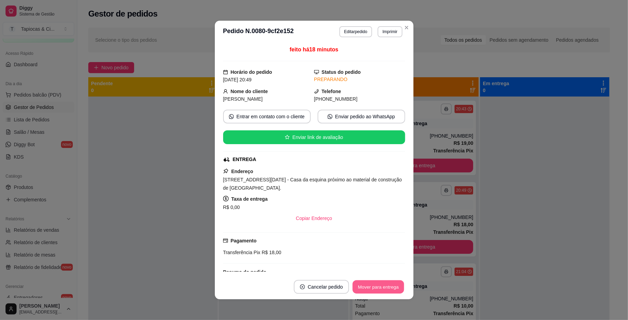
click at [386, 287] on button "Mover para entrega" at bounding box center [379, 286] width 52 height 13
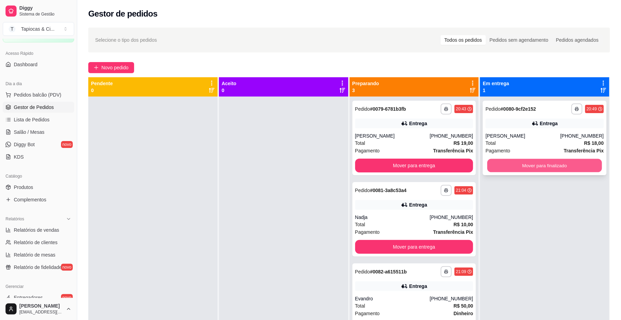
click at [525, 159] on button "Mover para finalizado" at bounding box center [544, 165] width 115 height 13
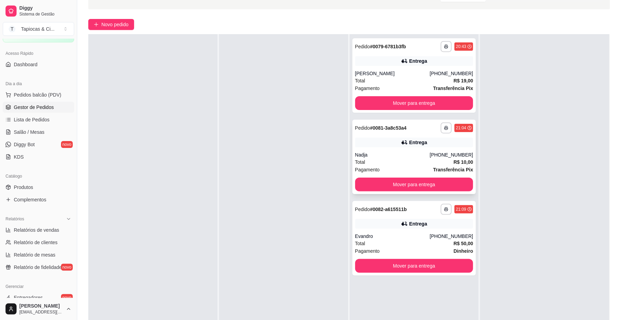
scroll to position [105, 0]
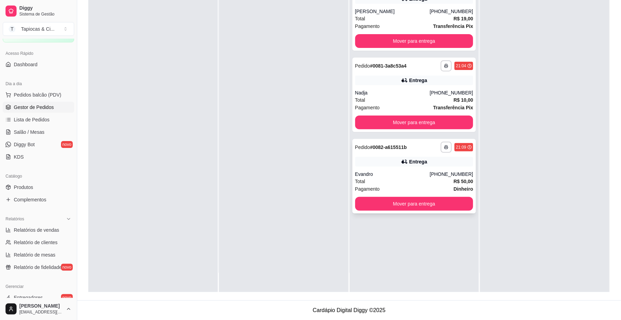
click at [361, 172] on div "Evandro" at bounding box center [392, 174] width 75 height 7
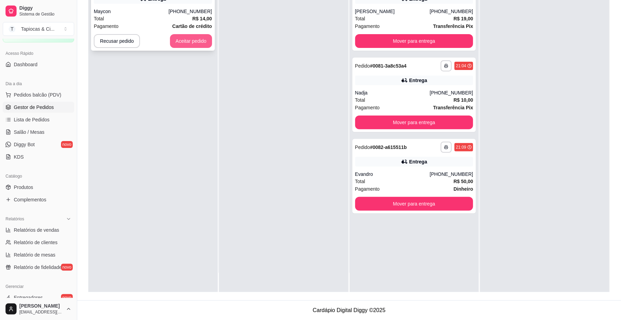
click at [199, 39] on button "Aceitar pedido" at bounding box center [191, 41] width 42 height 14
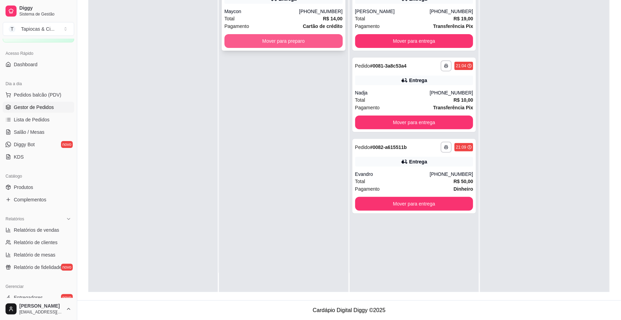
click at [273, 40] on button "Mover para preparo" at bounding box center [284, 41] width 118 height 14
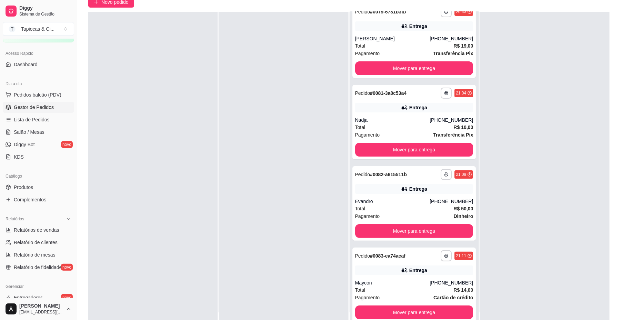
scroll to position [68, 0]
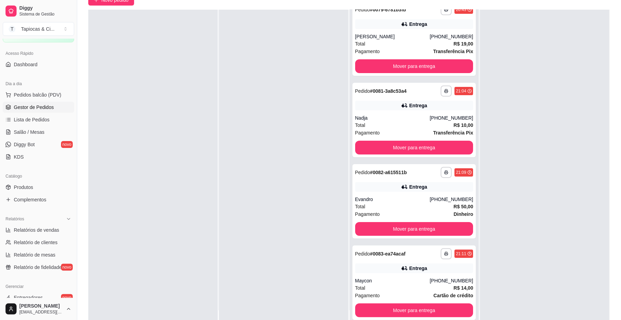
drag, startPoint x: 377, startPoint y: 257, endPoint x: 257, endPoint y: 248, distance: 120.3
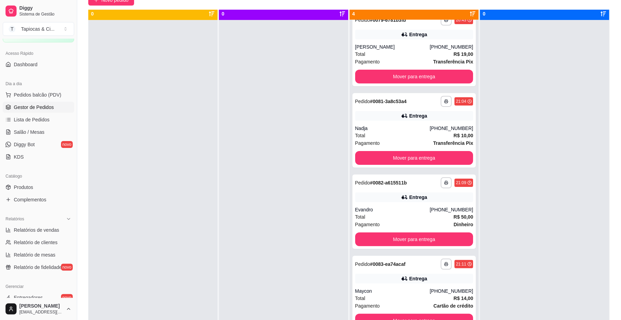
scroll to position [0, 0]
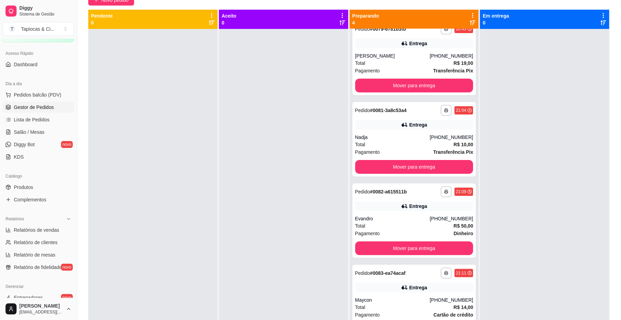
drag, startPoint x: 238, startPoint y: 233, endPoint x: 229, endPoint y: 235, distance: 9.1
click at [237, 234] on div at bounding box center [283, 189] width 129 height 320
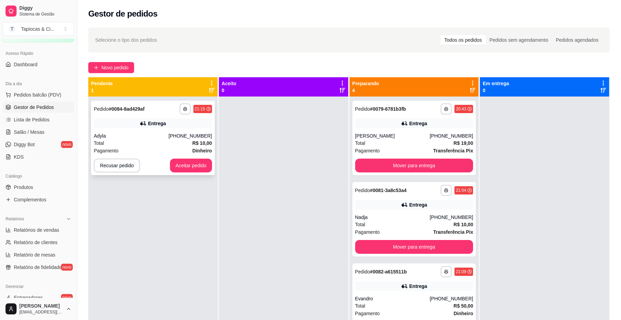
click at [199, 173] on div "**********" at bounding box center [153, 138] width 124 height 74
click at [196, 162] on button "Aceitar pedido" at bounding box center [191, 166] width 42 height 14
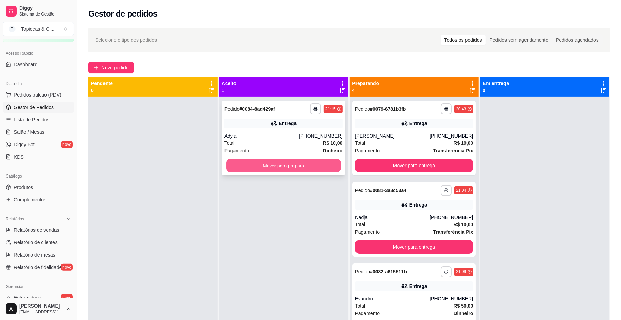
click at [230, 162] on button "Mover para preparo" at bounding box center [283, 165] width 115 height 13
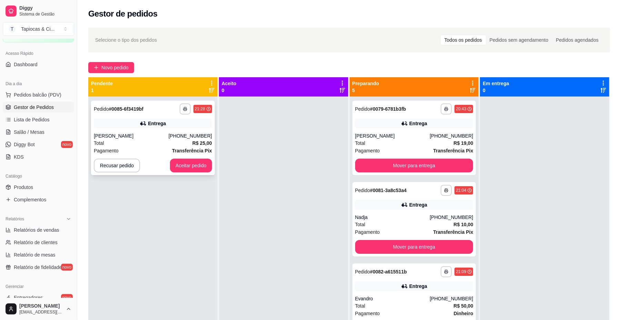
click at [199, 156] on div "**********" at bounding box center [153, 138] width 124 height 74
click at [205, 166] on button "Aceitar pedido" at bounding box center [191, 165] width 41 height 13
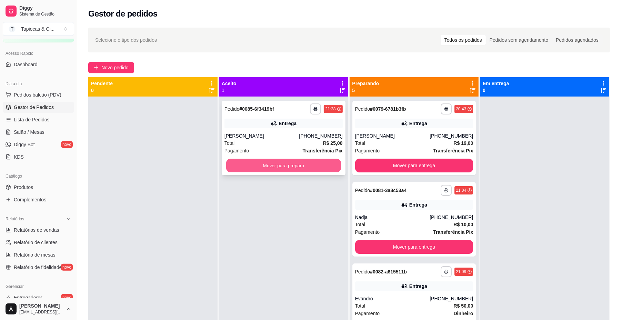
click at [257, 170] on button "Mover para preparo" at bounding box center [283, 165] width 115 height 13
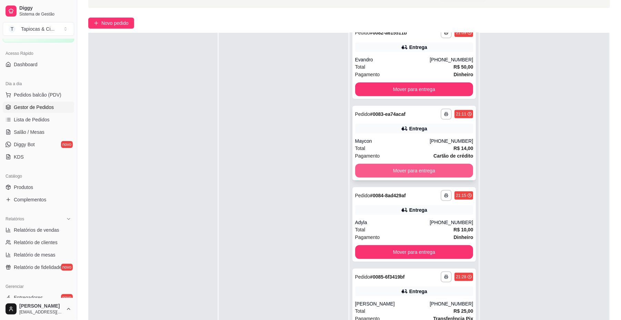
scroll to position [105, 0]
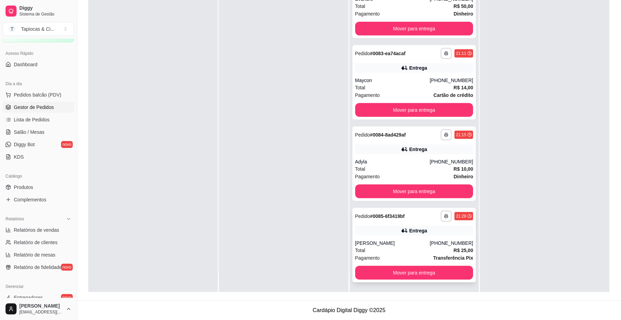
click at [421, 243] on div "[PERSON_NAME]" at bounding box center [392, 243] width 75 height 7
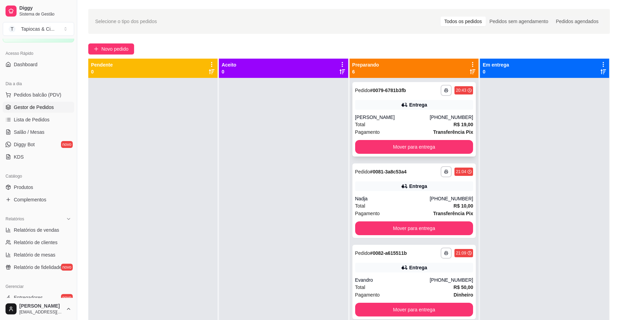
scroll to position [0, 0]
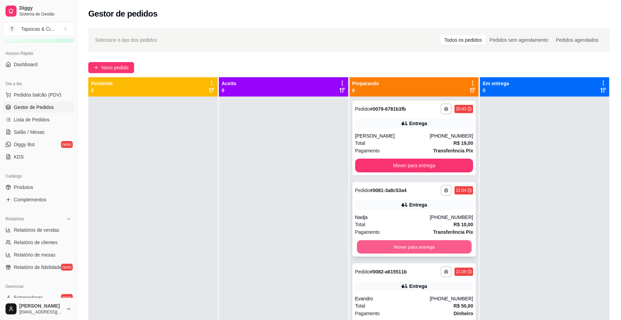
click at [428, 242] on button "Mover para entrega" at bounding box center [414, 246] width 115 height 13
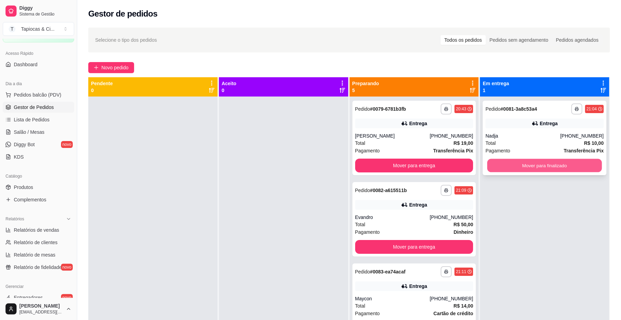
click at [537, 163] on button "Mover para finalizado" at bounding box center [544, 165] width 115 height 13
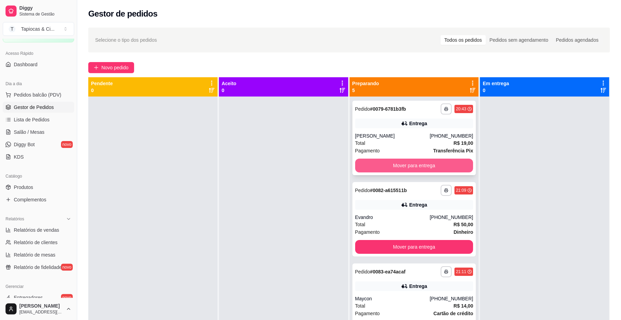
click at [417, 161] on button "Mover para entrega" at bounding box center [414, 166] width 118 height 14
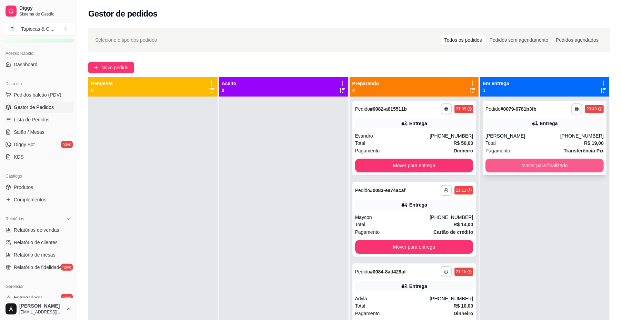
click at [530, 161] on button "Mover para finalizado" at bounding box center [545, 166] width 118 height 14
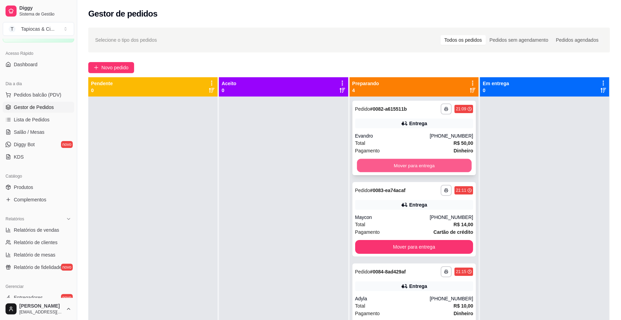
click at [414, 162] on button "Mover para entrega" at bounding box center [414, 165] width 115 height 13
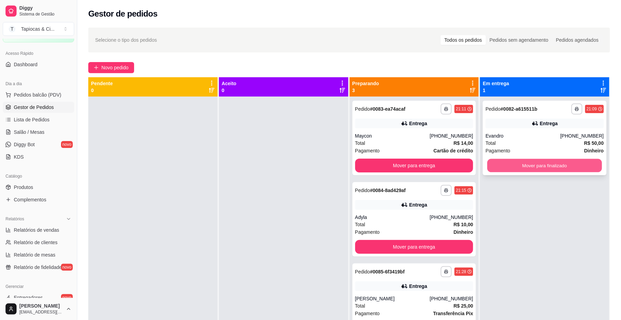
click at [536, 161] on button "Mover para finalizado" at bounding box center [544, 165] width 115 height 13
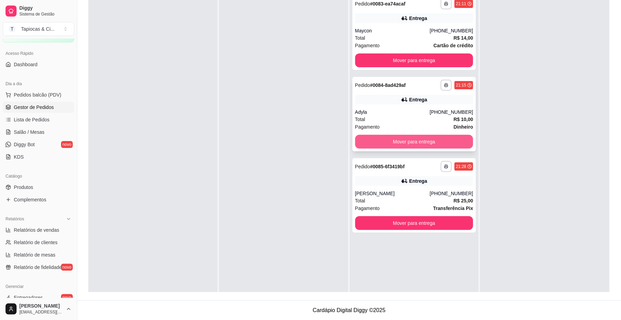
click at [395, 139] on button "Mover para entrega" at bounding box center [414, 142] width 118 height 14
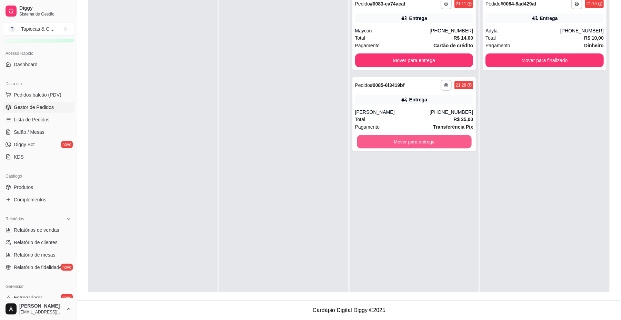
click at [395, 139] on button "Mover para entrega" at bounding box center [414, 141] width 115 height 13
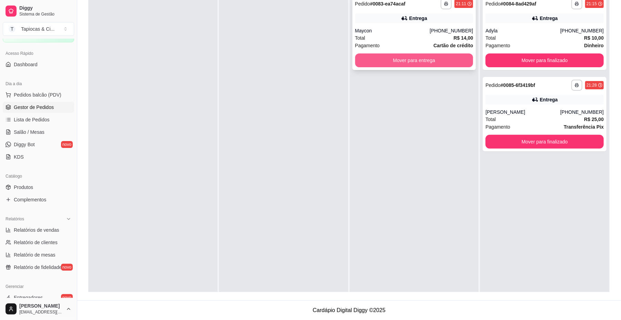
click at [443, 63] on button "Mover para entrega" at bounding box center [414, 60] width 118 height 14
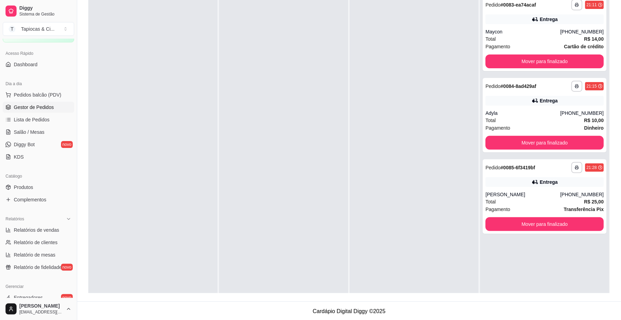
scroll to position [105, 0]
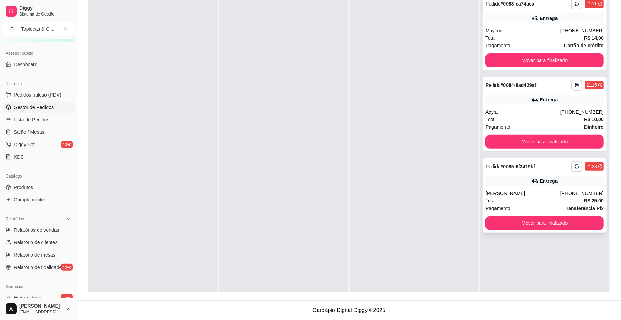
click at [532, 201] on div "Total R$ 25,00" at bounding box center [545, 201] width 118 height 8
click at [528, 109] on div "Adyla" at bounding box center [523, 112] width 75 height 7
click at [522, 34] on div "Total R$ 14,00" at bounding box center [545, 38] width 118 height 8
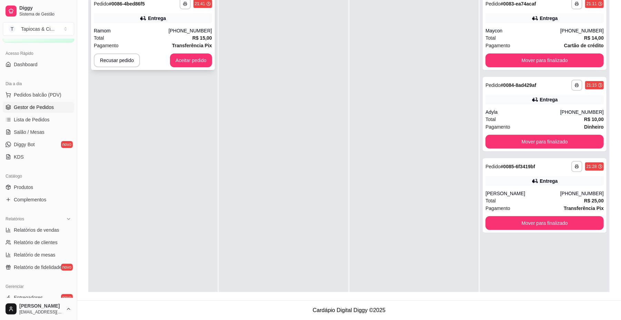
click at [188, 53] on div "**********" at bounding box center [153, 33] width 124 height 74
click at [190, 63] on button "Aceitar pedido" at bounding box center [191, 60] width 41 height 13
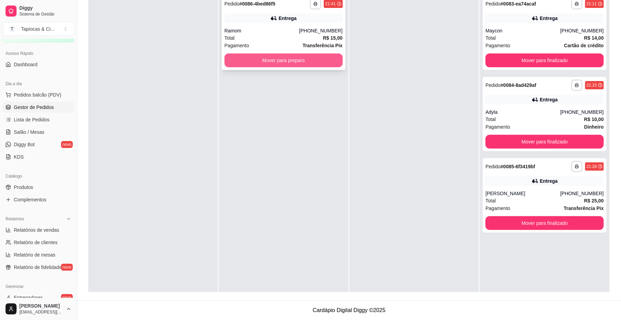
click at [278, 65] on button "Mover para preparo" at bounding box center [284, 60] width 118 height 14
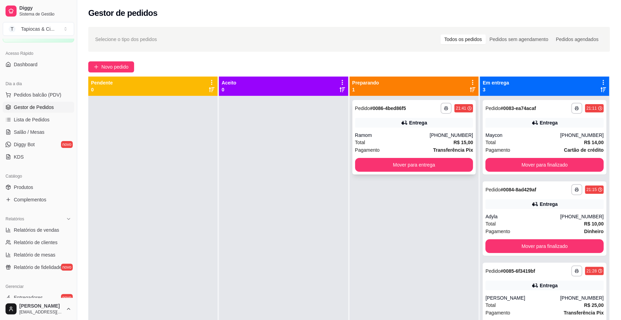
scroll to position [0, 0]
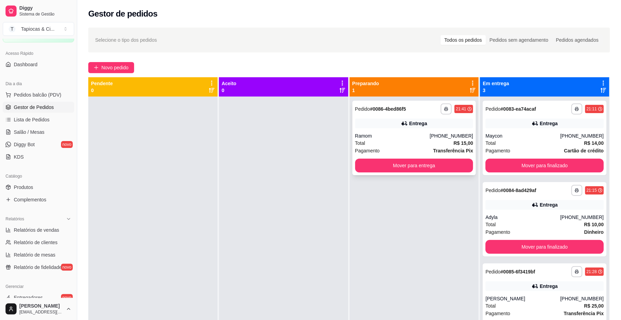
click at [426, 157] on div "**********" at bounding box center [414, 138] width 124 height 74
click at [441, 170] on button "Mover para entrega" at bounding box center [414, 165] width 115 height 13
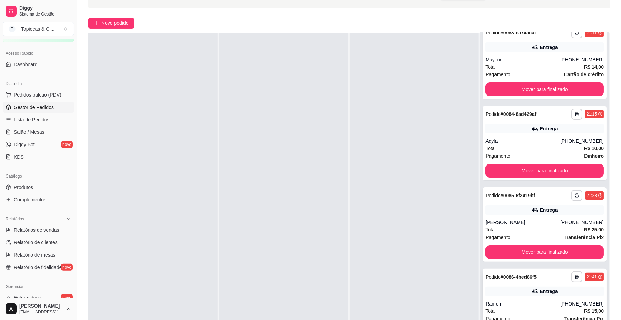
scroll to position [105, 0]
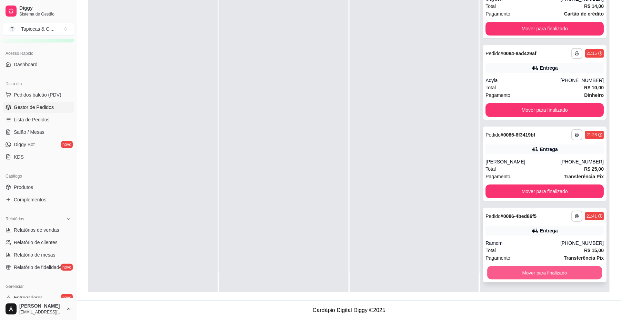
click at [543, 269] on button "Mover para finalizado" at bounding box center [544, 272] width 115 height 13
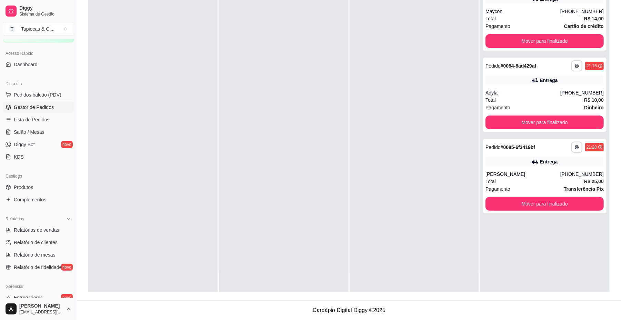
scroll to position [0, 0]
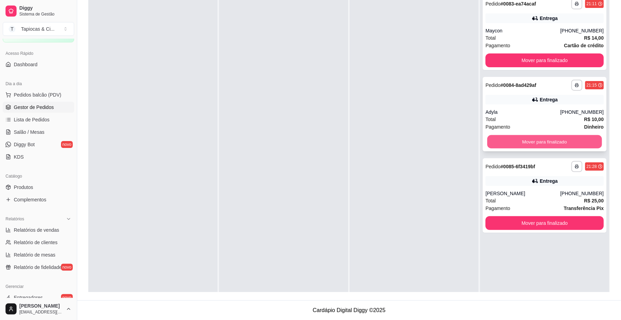
click at [562, 138] on button "Mover para finalizado" at bounding box center [544, 141] width 115 height 13
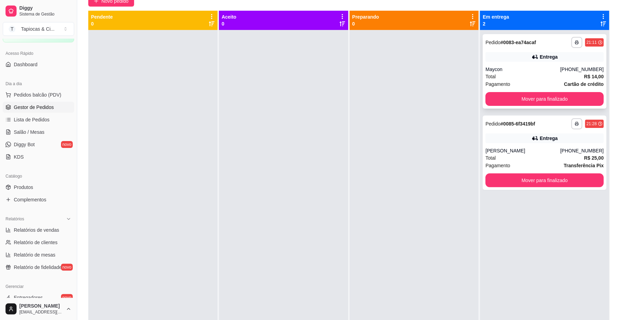
scroll to position [13, 0]
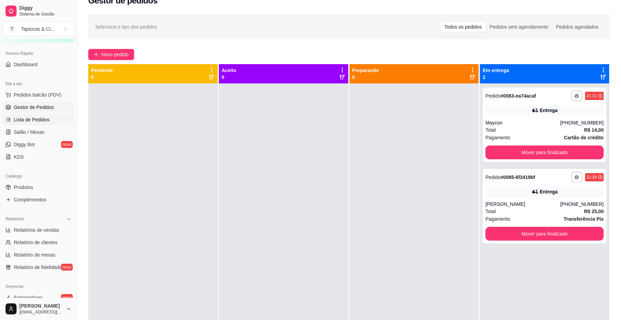
click at [14, 119] on span "Lista de Pedidos" at bounding box center [32, 119] width 36 height 7
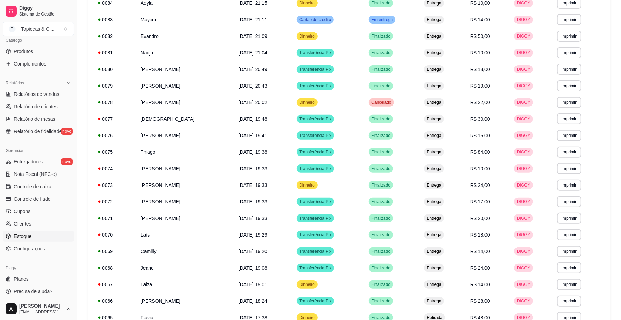
scroll to position [177, 0]
click at [39, 183] on span "Controle de caixa" at bounding box center [33, 184] width 38 height 7
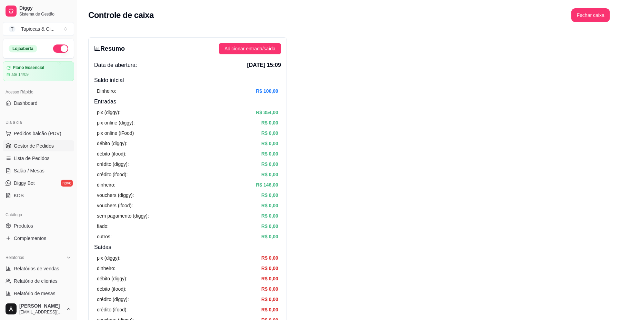
click at [30, 148] on span "Gestor de Pedidos" at bounding box center [34, 145] width 40 height 7
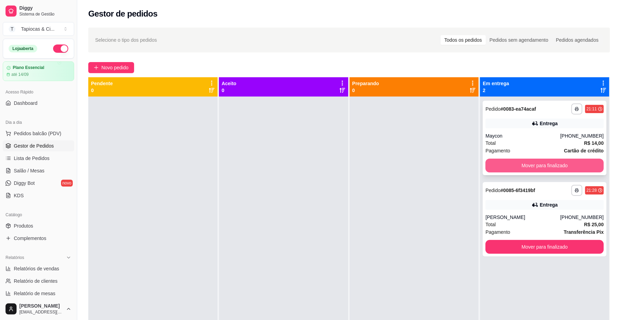
click at [564, 161] on button "Mover para finalizado" at bounding box center [545, 166] width 118 height 14
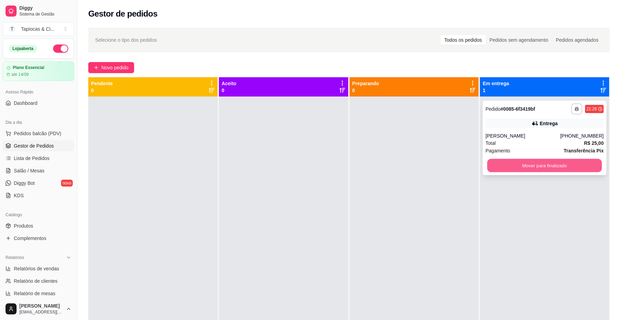
click at [570, 165] on button "Mover para finalizado" at bounding box center [544, 165] width 115 height 13
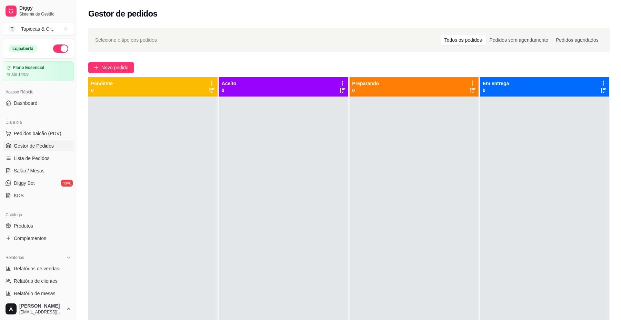
click at [32, 146] on span "Gestor de Pedidos" at bounding box center [34, 145] width 40 height 7
click at [27, 158] on span "Lista de Pedidos" at bounding box center [32, 158] width 36 height 7
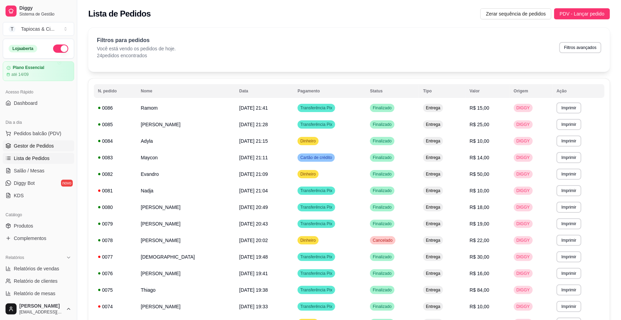
click at [27, 144] on span "Gestor de Pedidos" at bounding box center [34, 145] width 40 height 7
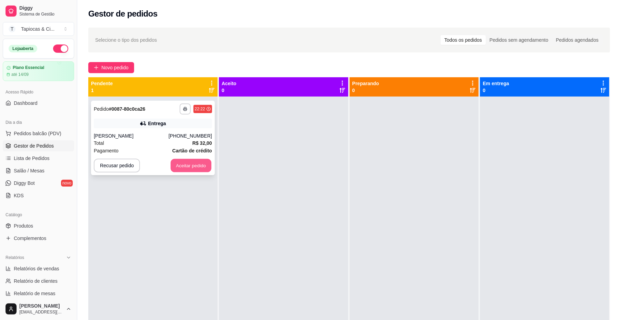
click at [198, 169] on button "Aceitar pedido" at bounding box center [191, 165] width 41 height 13
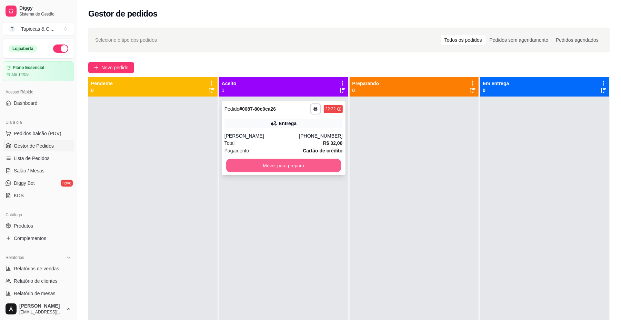
click at [239, 167] on button "Mover para preparo" at bounding box center [283, 165] width 115 height 13
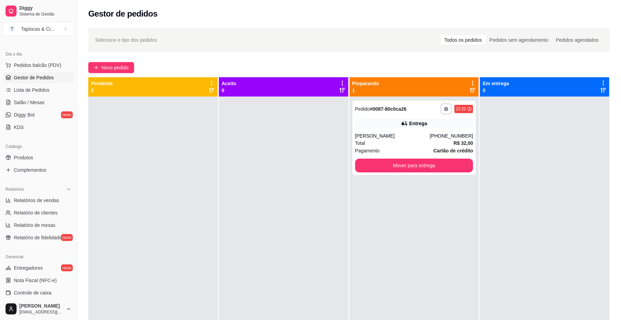
scroll to position [92, 0]
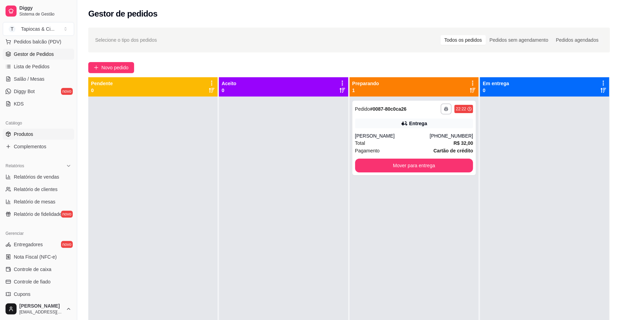
click at [42, 137] on link "Produtos" at bounding box center [38, 134] width 71 height 11
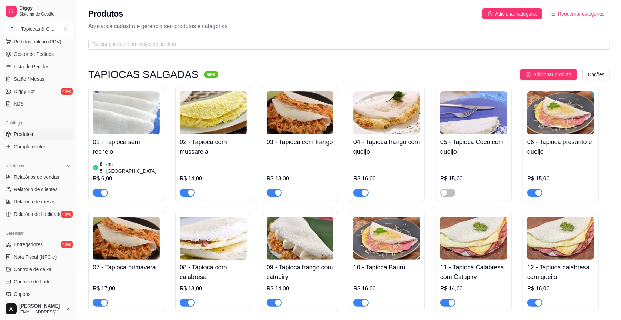
click at [39, 135] on link "Produtos" at bounding box center [38, 134] width 71 height 11
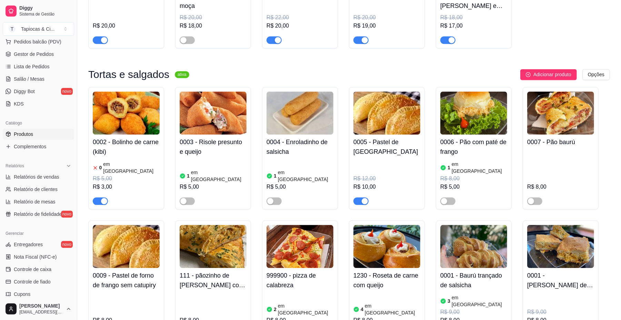
scroll to position [966, 0]
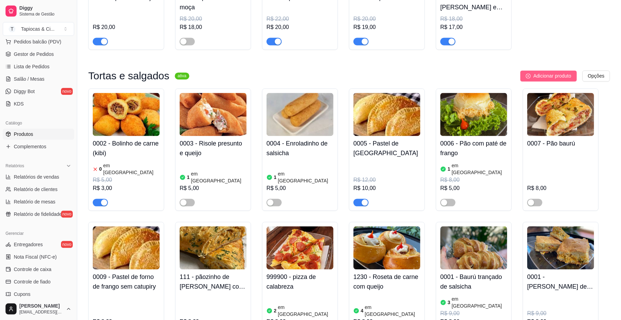
click at [538, 75] on span "Adicionar produto" at bounding box center [553, 76] width 38 height 8
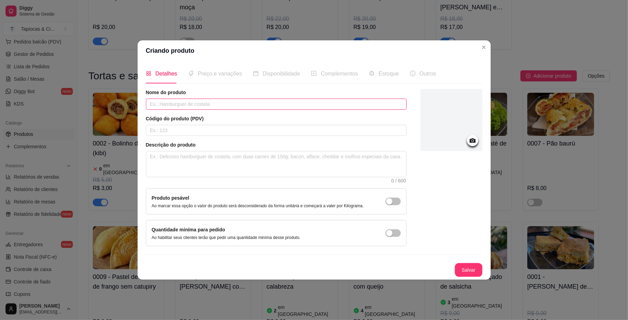
click at [369, 100] on input "text" at bounding box center [276, 104] width 261 height 11
type input "P"
type input "Pastel de forno de carne"
click at [248, 134] on input "text" at bounding box center [276, 130] width 261 height 11
type input "123"
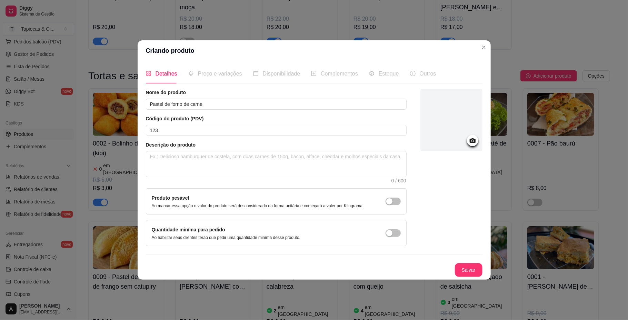
click at [211, 73] on span "Preço e variações" at bounding box center [220, 74] width 44 height 6
click at [203, 162] on textarea at bounding box center [276, 164] width 260 height 26
type textarea "p"
type textarea "pa"
type textarea "pas"
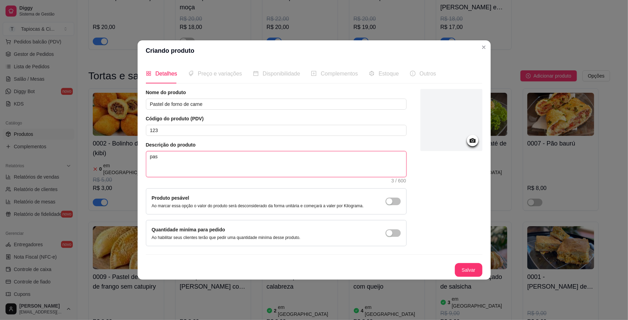
type textarea "past"
type textarea "paste"
type textarea "pastel"
type textarea "pastel d"
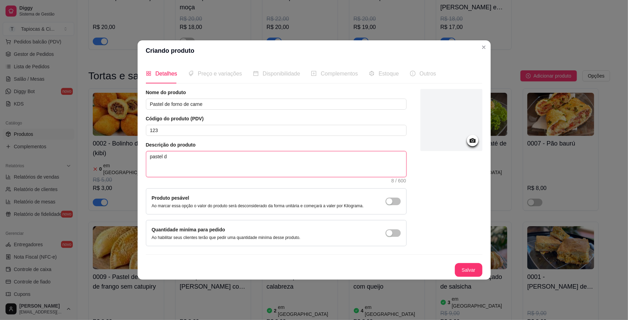
type textarea "pastel de"
type textarea "pastel de f"
type textarea "pastel de fo"
type textarea "pastel de for"
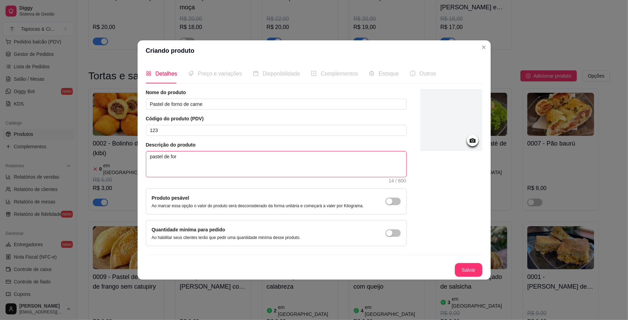
type textarea "pastel de forn"
type textarea "pastel de forno"
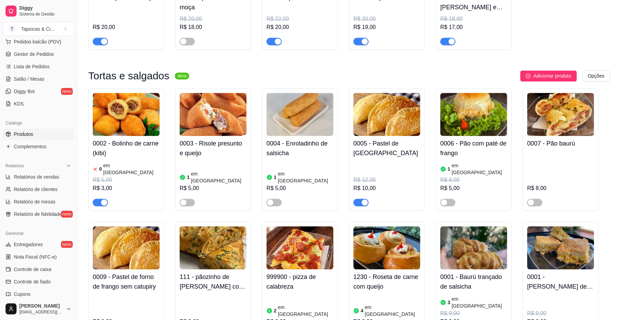
click at [370, 110] on img at bounding box center [387, 114] width 67 height 43
click at [552, 77] on span "Adicionar produto" at bounding box center [553, 76] width 38 height 8
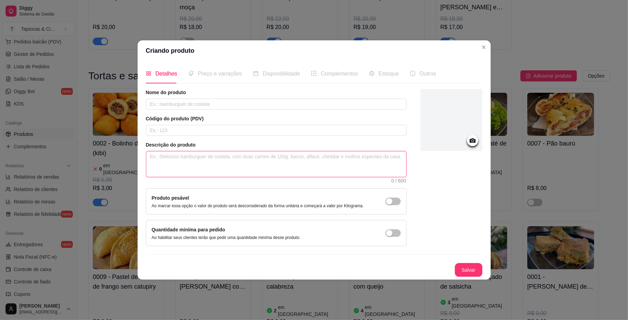
click at [281, 155] on textarea at bounding box center [276, 164] width 260 height 26
type textarea "p"
type textarea "pa"
type textarea "pas"
type textarea "past"
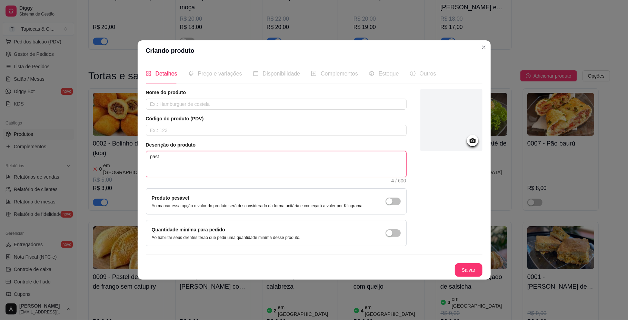
type textarea "paste"
type textarea "pastel"
type textarea "pastel d"
type textarea "pastel de"
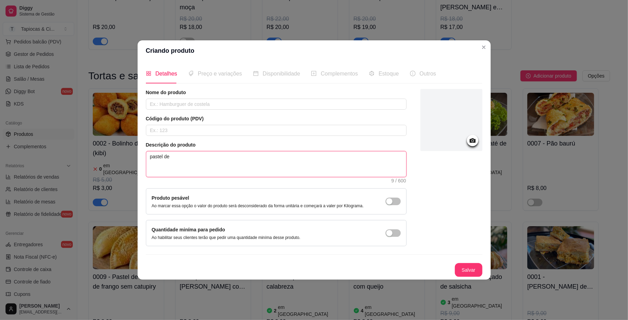
type textarea "pastel de"
type textarea "pastel de f"
type textarea "pastel de fo"
type textarea "pastel de for"
type textarea "pastel de forn"
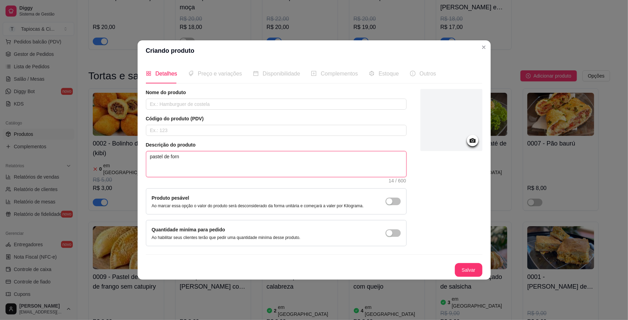
type textarea "pastel de forno"
type textarea "pastel de forno a"
type textarea "pastel de forno as"
type textarea "pastel de forno ass"
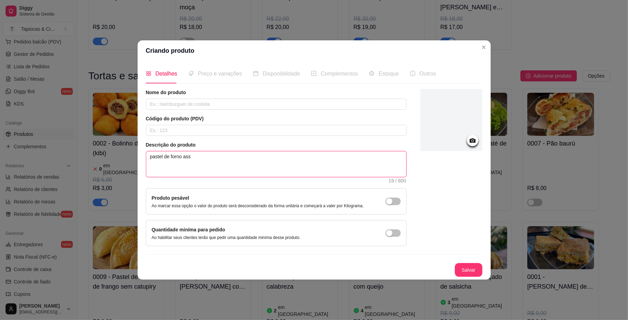
type textarea "pastel de forno assa"
type textarea "pastel de forno assad"
type textarea "pastel de forno assado"
type textarea "pastel de forno assado c"
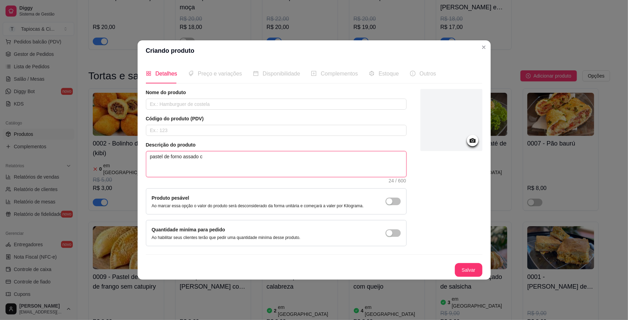
type textarea "pastel de forno assado co"
type textarea "pastel de forno assado com"
type textarea "pastel de forno assado com e"
type textarea "pastel de forno assado com ec"
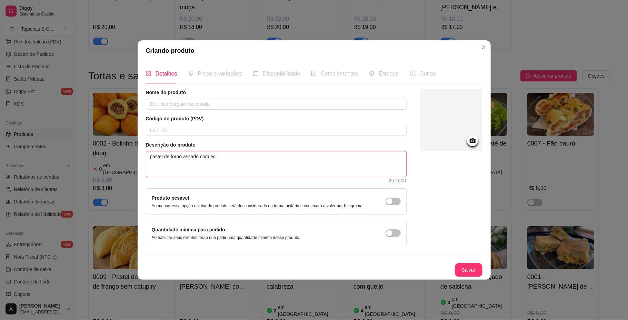
type textarea "pastel de forno assado com ech"
type textarea "pastel de forno assado com eche"
type textarea "pastel de forno assado com echei"
type textarea "pastel de forno assado com echeio"
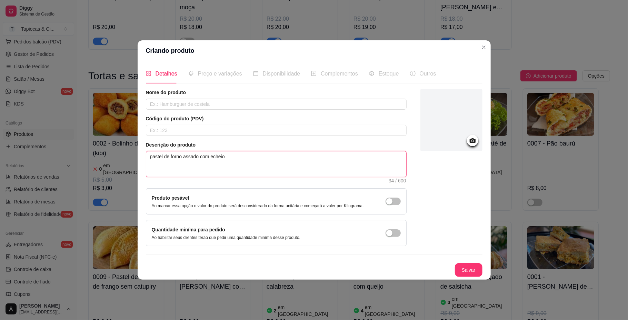
type textarea "pastel de forno assado com echeio"
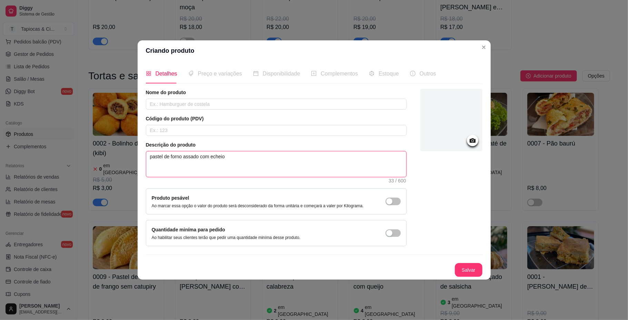
type textarea "pastel de forno assado com echei"
type textarea "pastel de forno assado com eche"
type textarea "pastel de forno assado com ech"
type textarea "pastel de forno assado com ec"
type textarea "pastel de forno assado com e"
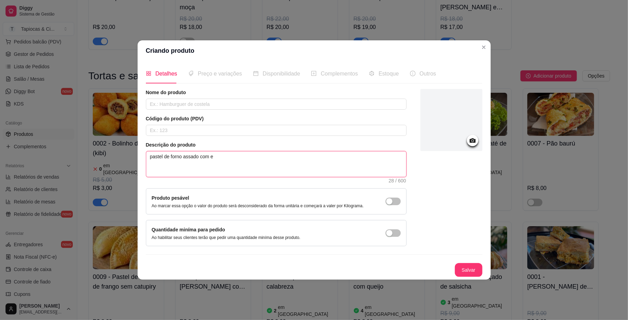
type textarea "pastel de forno assado com"
type textarea "pastel de forno assado com r"
type textarea "pastel de forno assado com re"
type textarea "pastel de forno assado com rec"
type textarea "pastel de forno assado com rech"
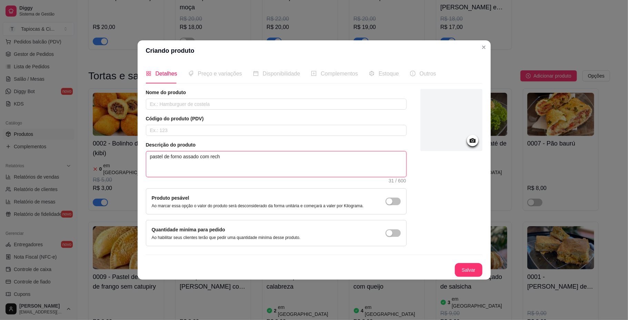
type textarea "pastel de forno assado com reche"
type textarea "pastel de forno assado com rechei"
type textarea "pastel de forno assado com recheio"
type textarea "pastel de forno assado com recheio d"
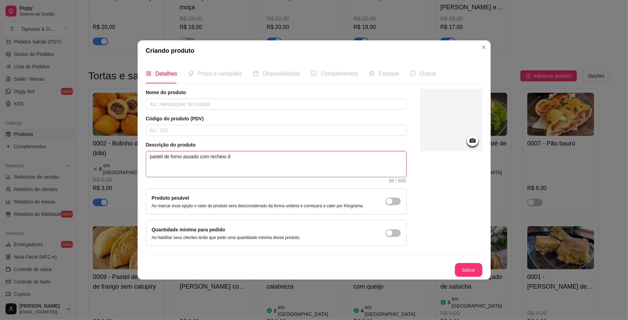
type textarea "pastel de forno assado com recheio de"
type textarea "pastel de forno assado com recheio de c"
type textarea "pastel de forno assado com recheio de"
type textarea "pastel de forno assado com recheio de c"
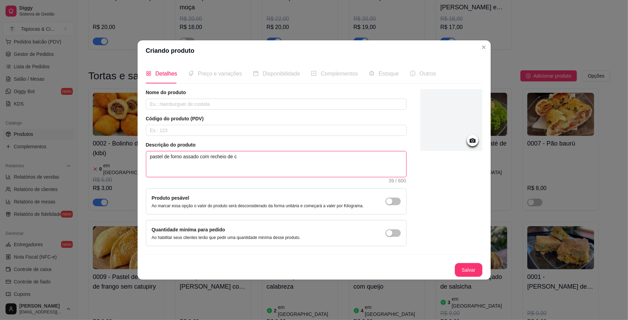
type textarea "pastel de forno assado com recheio de ca"
type textarea "pastel de forno assado com recheio de car"
type textarea "pastel de forno assado com recheio de carn"
type textarea "pastel de forno assado com recheio de carne"
type textarea "pastel de forno assado com recheio de carn"
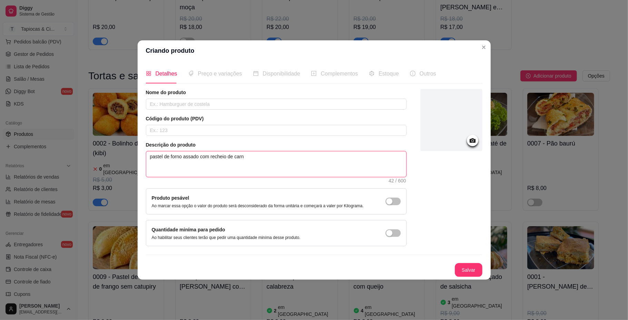
type textarea "pastel de forno assado com recheio de car"
type textarea "pastel de forno assado com recheio de carn"
type textarea "pastel de forno assado com recheio de carne"
click at [214, 101] on input "text" at bounding box center [276, 104] width 261 height 11
type input "pastel de forno de carne"
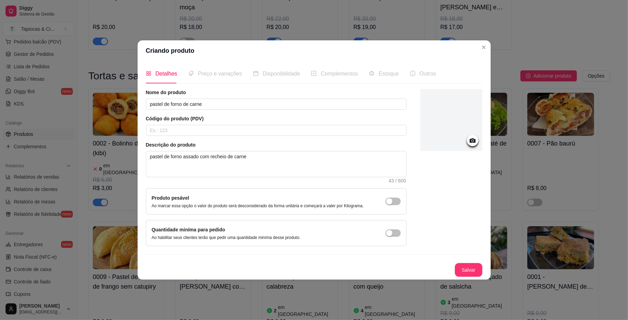
click at [206, 75] on span "Preço e variações" at bounding box center [220, 74] width 44 height 6
click at [213, 126] on input "text" at bounding box center [276, 130] width 261 height 11
type input "123"
click at [216, 77] on div "Preço e variações" at bounding box center [215, 73] width 54 height 9
click at [468, 273] on button "Salvar" at bounding box center [468, 269] width 27 height 13
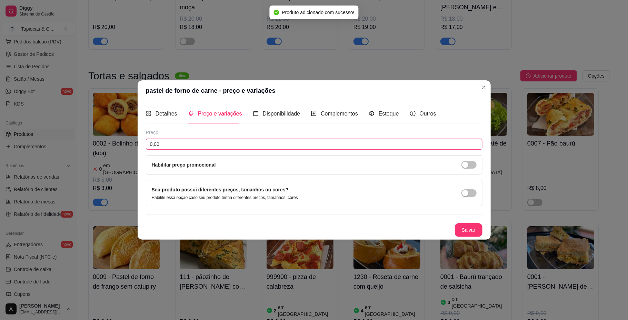
click at [178, 146] on input "0,00" at bounding box center [314, 144] width 337 height 11
type input "8,00"
click at [172, 162] on label "Habilitar preço promocional" at bounding box center [184, 165] width 64 height 6
click at [470, 169] on div "Habilitar preço promocional" at bounding box center [314, 164] width 337 height 19
click at [469, 166] on span "button" at bounding box center [468, 165] width 15 height 8
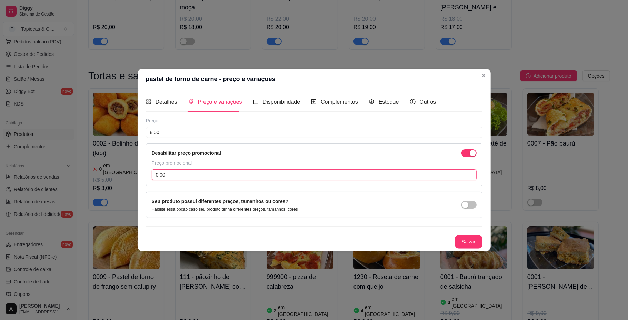
click at [177, 174] on input "0,00" at bounding box center [314, 174] width 325 height 11
type input "5,00"
click at [468, 242] on button "Salvar" at bounding box center [469, 242] width 28 height 14
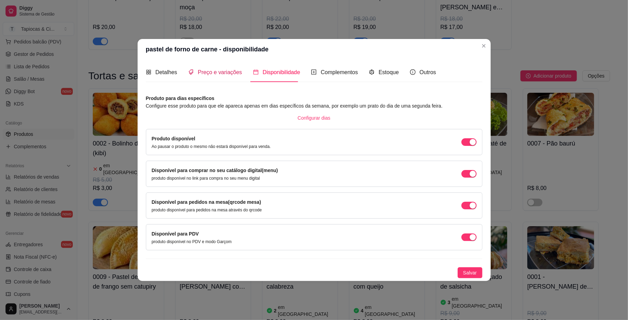
click at [224, 73] on span "Preço e variações" at bounding box center [220, 72] width 44 height 6
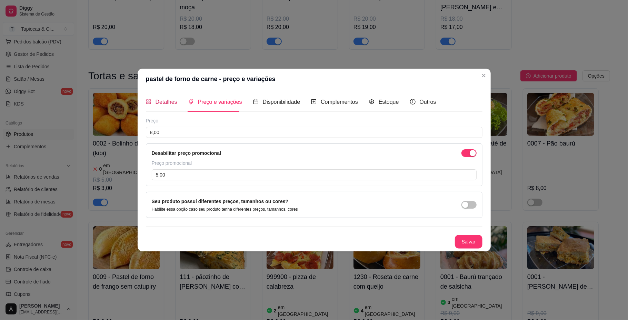
click at [167, 100] on span "Detalhes" at bounding box center [167, 102] width 22 height 6
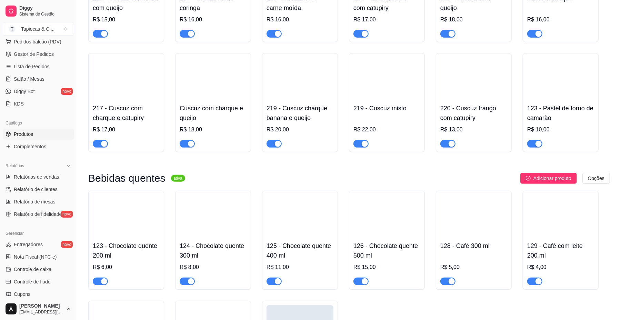
scroll to position [1839, 0]
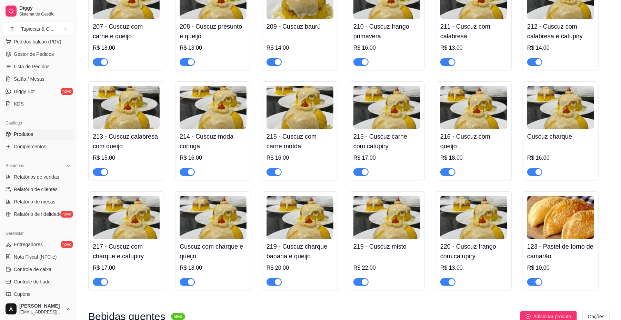
click at [536, 279] on div "button" at bounding box center [539, 282] width 6 height 6
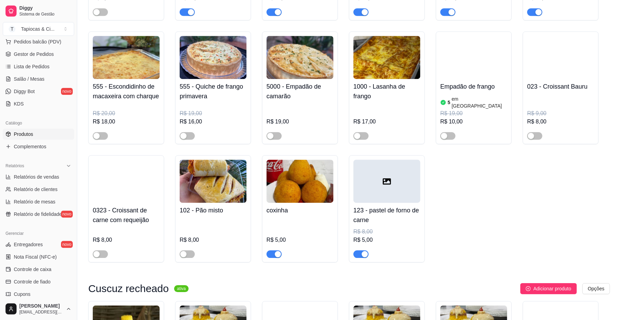
scroll to position [1471, 0]
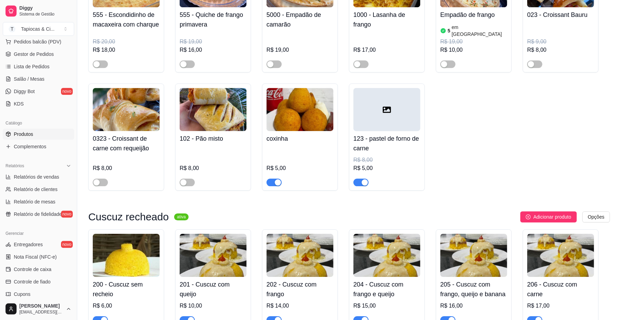
click at [388, 108] on div at bounding box center [387, 109] width 67 height 43
click at [297, 95] on img at bounding box center [300, 109] width 67 height 43
click at [377, 101] on div at bounding box center [387, 109] width 67 height 43
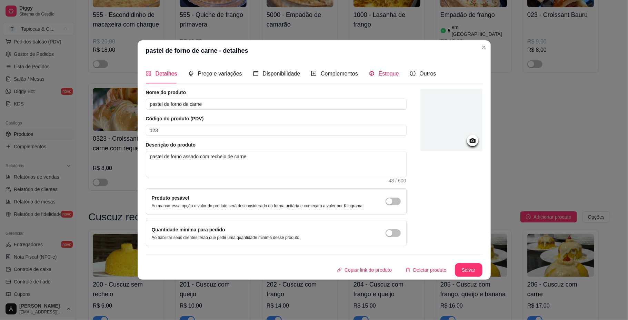
click at [387, 72] on span "Estoque" at bounding box center [389, 74] width 20 height 6
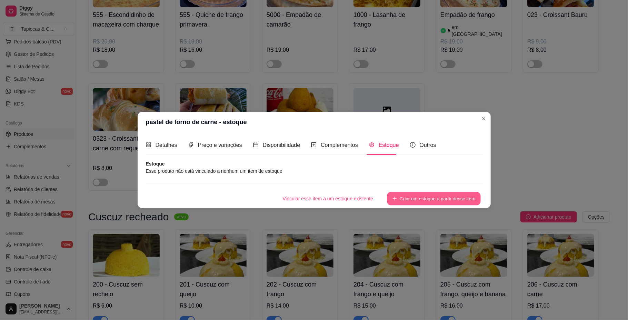
click at [421, 200] on button "Criar um estoque a partir desse item" at bounding box center [434, 198] width 94 height 13
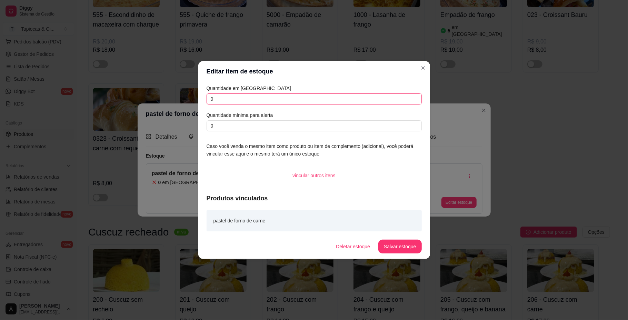
click at [227, 97] on input "0" at bounding box center [314, 98] width 215 height 11
type input "07"
click at [228, 123] on input "0" at bounding box center [314, 125] width 215 height 11
type input "01"
click at [399, 243] on button "Salvar estoque" at bounding box center [399, 247] width 43 height 14
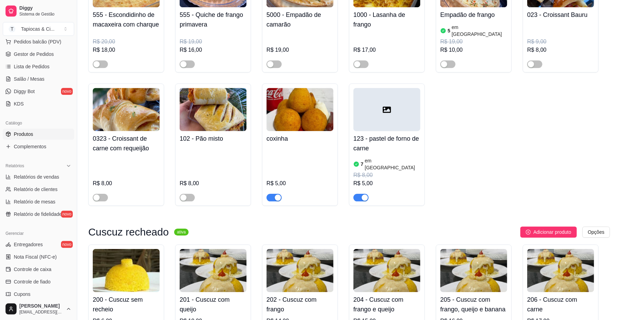
click at [295, 97] on img at bounding box center [300, 109] width 67 height 43
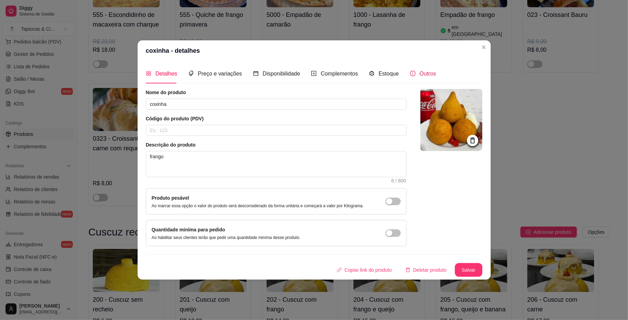
click at [421, 71] on span "Outros" at bounding box center [428, 74] width 17 height 6
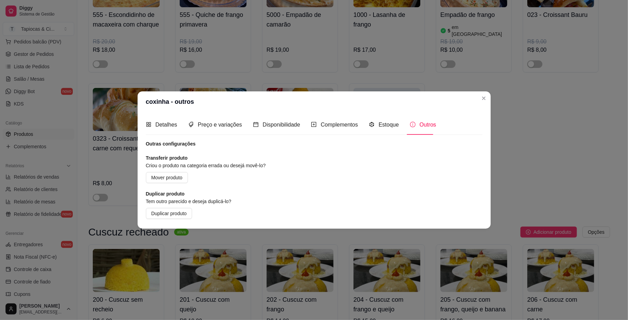
click at [385, 119] on div "Estoque" at bounding box center [384, 125] width 30 height 20
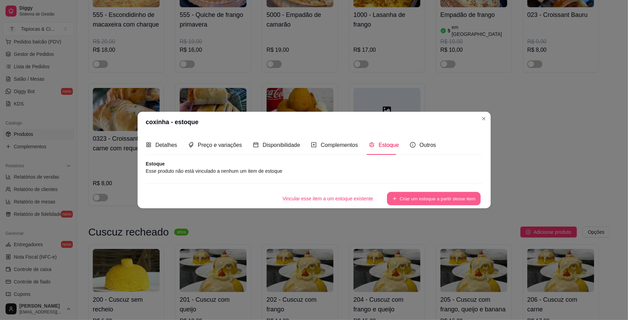
click at [428, 199] on button "Criar um estoque a partir desse item" at bounding box center [434, 198] width 94 height 13
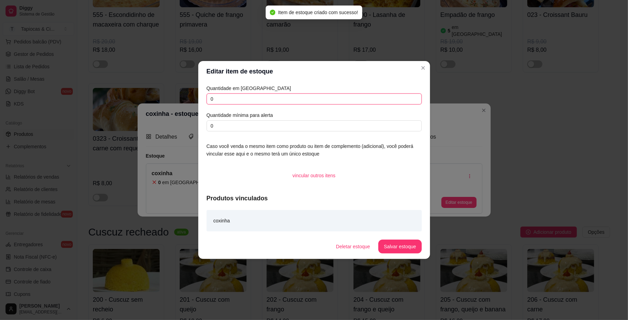
click at [235, 101] on input "0" at bounding box center [314, 98] width 215 height 11
type input "06"
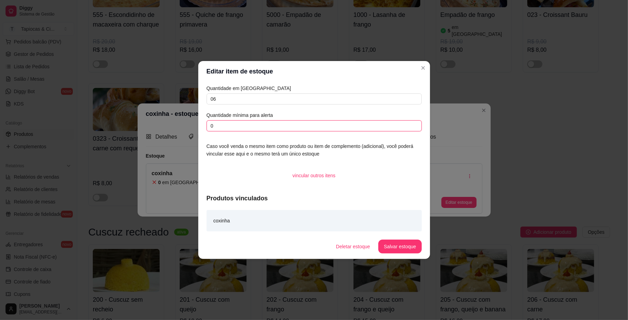
click at [257, 126] on input "0" at bounding box center [314, 125] width 215 height 11
type input "01"
click at [398, 246] on button "Salvar estoque" at bounding box center [399, 247] width 43 height 14
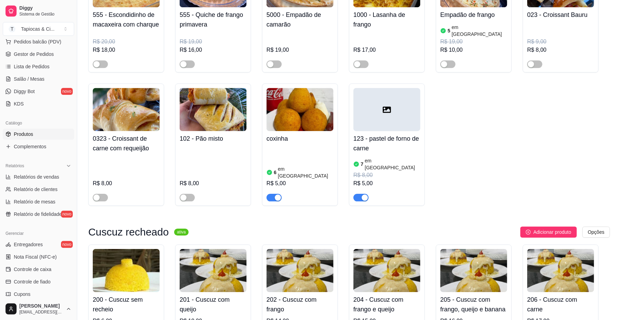
click at [399, 96] on div at bounding box center [387, 109] width 67 height 43
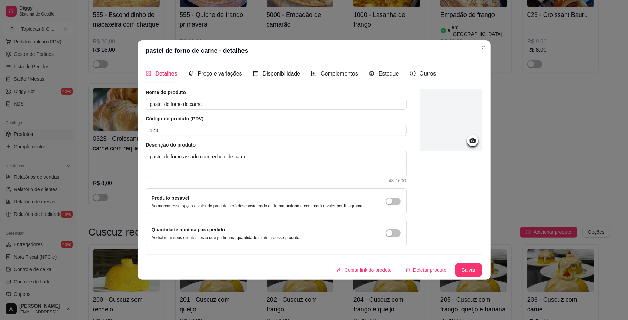
click at [473, 141] on icon at bounding box center [473, 141] width 8 height 8
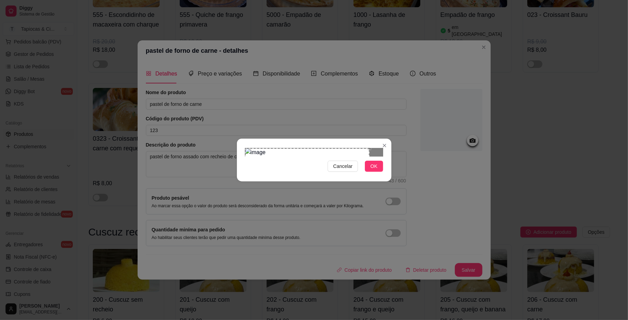
click at [247, 148] on div "Use the arrow keys to move the crop selection area" at bounding box center [307, 176] width 124 height 56
click at [293, 148] on div "Use the arrow keys to move the crop selection area" at bounding box center [307, 176] width 124 height 56
click at [297, 149] on div "Use the arrow keys to move the crop selection area" at bounding box center [308, 176] width 124 height 56
click at [278, 148] on div "Use the arrow keys to move the crop selection area" at bounding box center [307, 176] width 124 height 56
click at [278, 148] on div at bounding box center [314, 152] width 138 height 8
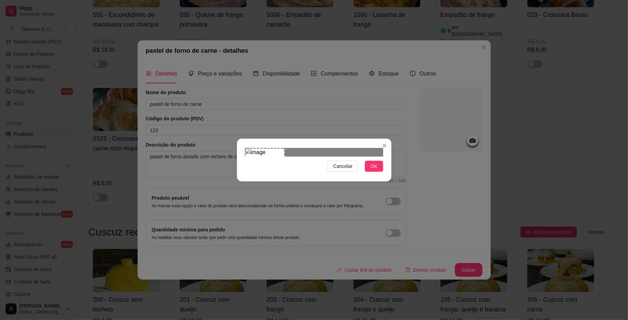
click at [254, 148] on div "Use the arrow keys to move the crop selection area" at bounding box center [264, 167] width 39 height 39
click at [306, 175] on div "Cancelar OK" at bounding box center [314, 160] width 155 height 29
click at [376, 170] on span "OK" at bounding box center [373, 166] width 7 height 8
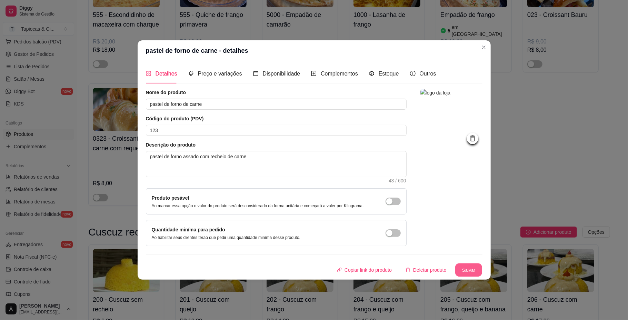
click at [467, 272] on button "Salvar" at bounding box center [468, 269] width 27 height 13
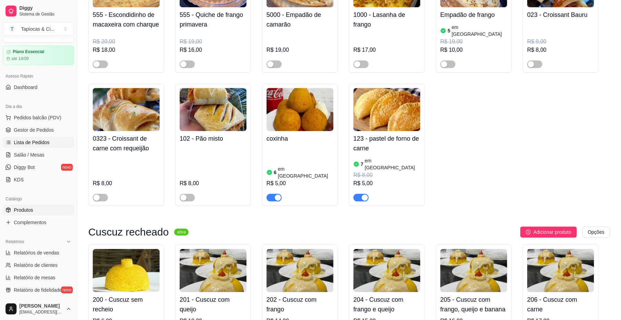
scroll to position [0, 0]
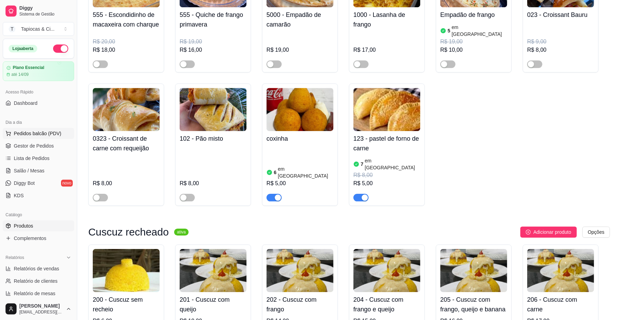
click at [38, 130] on button "Pedidos balcão (PDV)" at bounding box center [38, 133] width 71 height 11
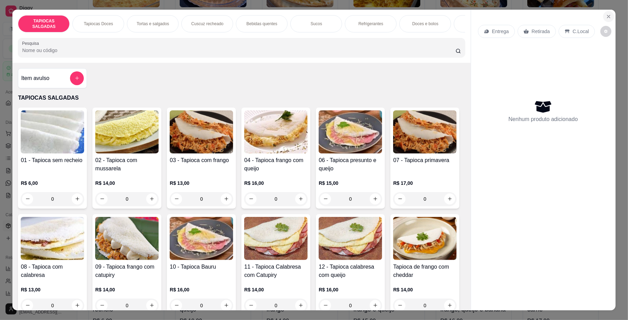
click at [606, 17] on icon "Close" at bounding box center [609, 17] width 6 height 6
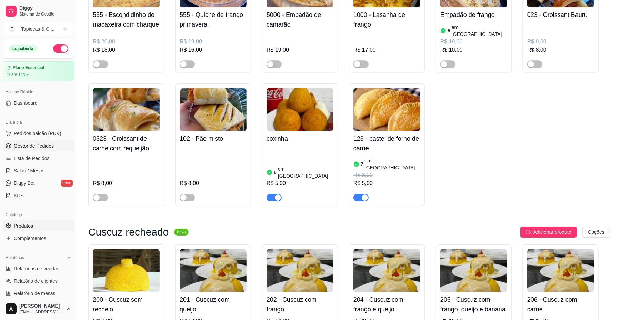
click at [37, 148] on span "Gestor de Pedidos" at bounding box center [34, 145] width 40 height 7
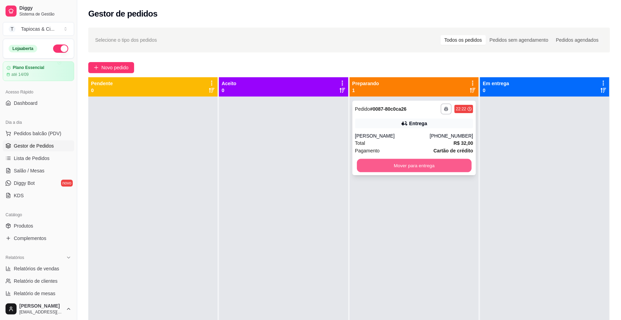
click at [372, 167] on button "Mover para entrega" at bounding box center [414, 165] width 115 height 13
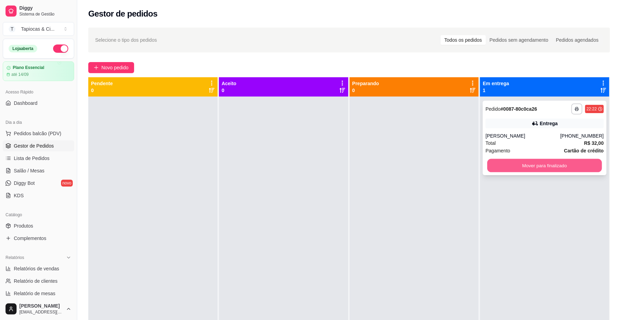
click at [507, 170] on button "Mover para finalizado" at bounding box center [544, 165] width 115 height 13
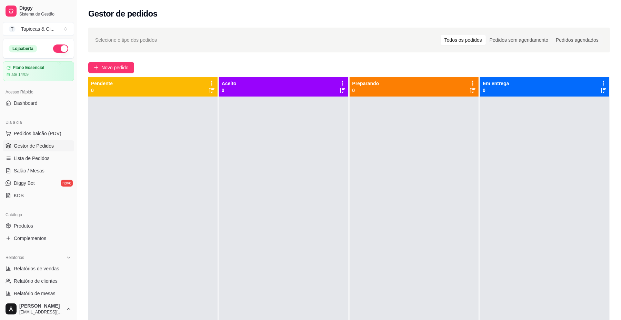
click at [108, 235] on div at bounding box center [152, 257] width 129 height 320
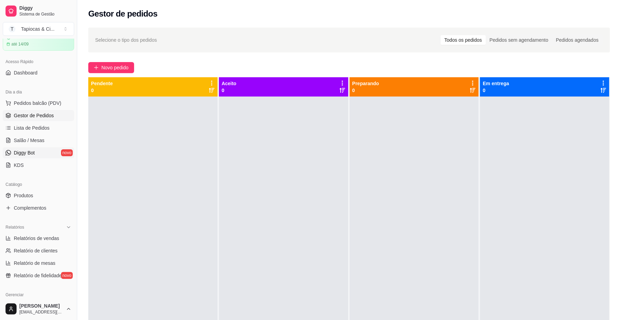
scroll to position [46, 0]
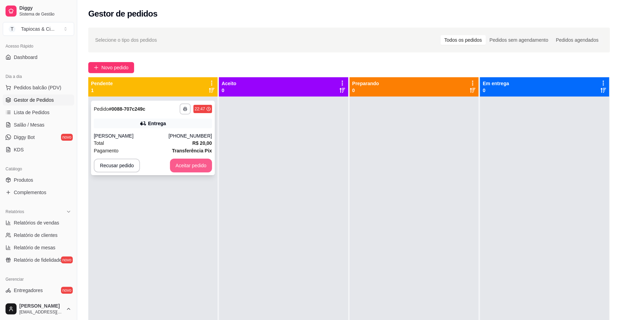
click at [189, 163] on button "Aceitar pedido" at bounding box center [191, 166] width 42 height 14
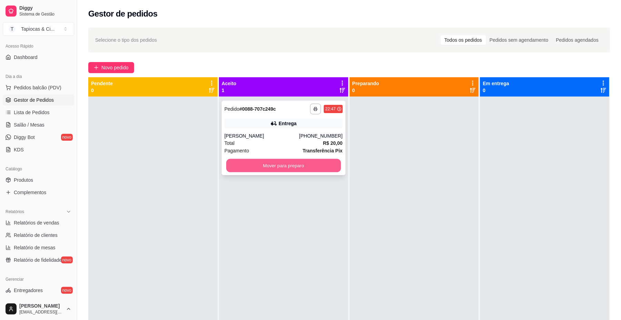
click at [269, 166] on button "Mover para preparo" at bounding box center [283, 165] width 115 height 13
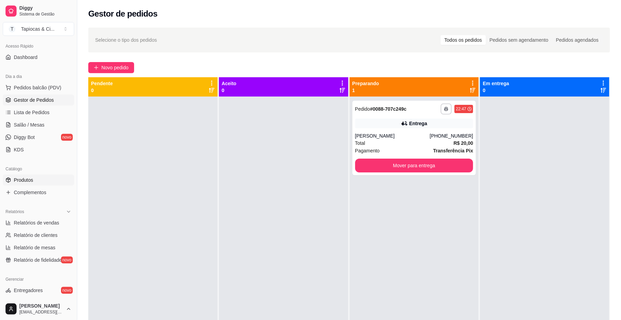
click at [26, 181] on span "Produtos" at bounding box center [23, 180] width 19 height 7
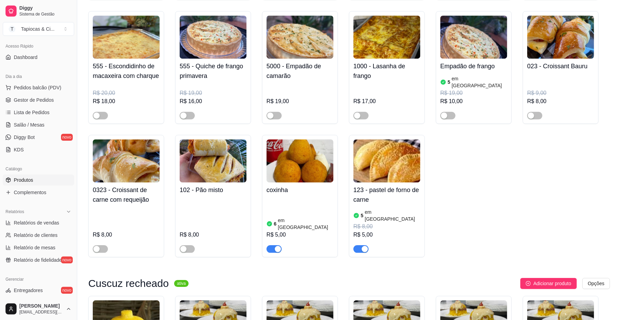
scroll to position [1471, 0]
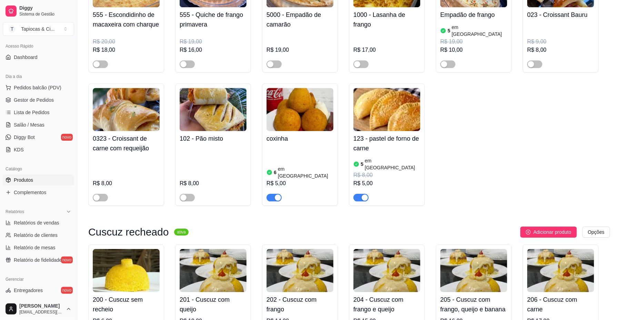
click at [301, 105] on img at bounding box center [300, 109] width 67 height 43
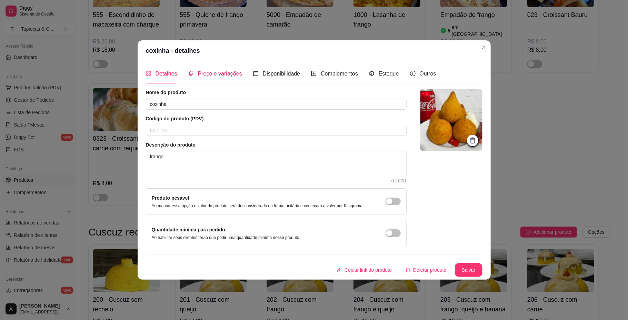
click at [214, 71] on span "Preço e variações" at bounding box center [220, 74] width 44 height 6
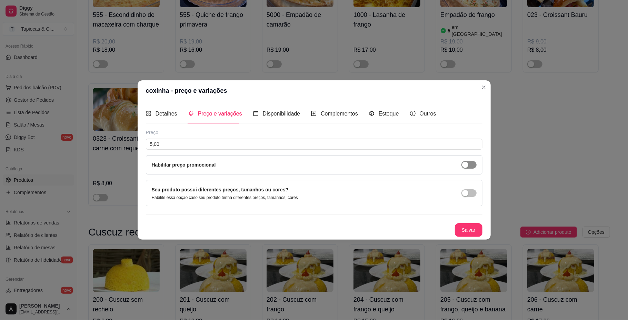
click at [465, 164] on div "button" at bounding box center [465, 165] width 6 height 6
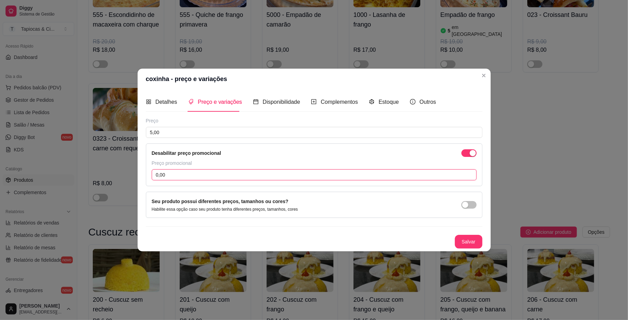
drag, startPoint x: 221, startPoint y: 170, endPoint x: 220, endPoint y: 174, distance: 4.5
click at [220, 174] on input "0,00" at bounding box center [314, 174] width 325 height 11
click at [467, 242] on button "Salvar" at bounding box center [468, 241] width 27 height 13
click at [466, 238] on button "Salvar" at bounding box center [468, 241] width 27 height 13
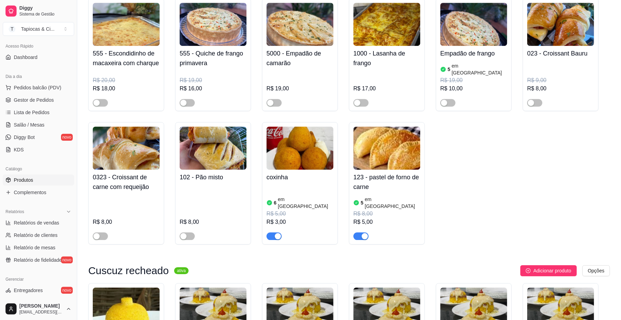
scroll to position [1425, 0]
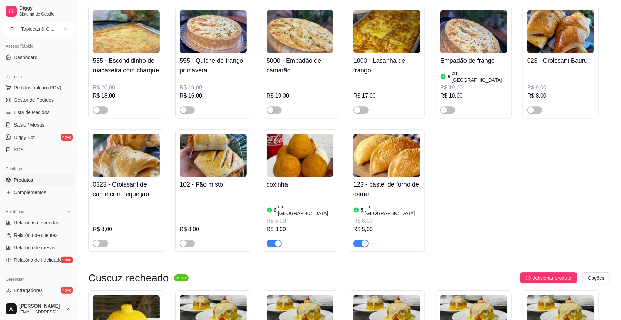
click at [290, 137] on img at bounding box center [300, 155] width 67 height 43
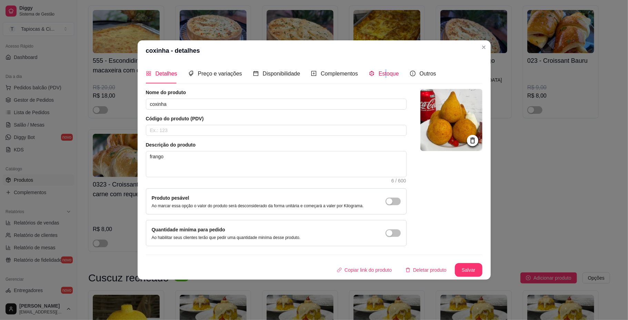
click at [382, 73] on span "Estoque" at bounding box center [389, 74] width 20 height 6
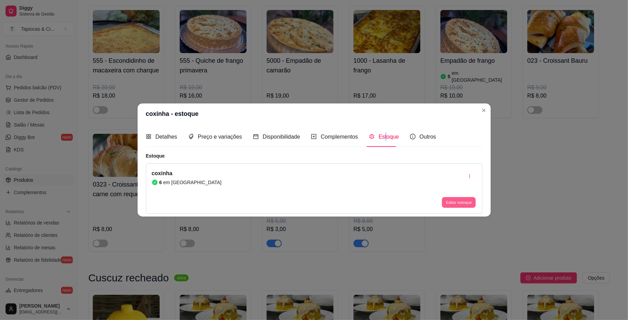
click at [459, 198] on button "Editar estoque" at bounding box center [459, 202] width 34 height 11
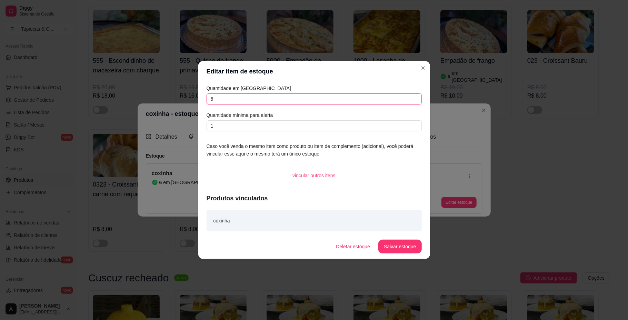
click at [232, 98] on input "6" at bounding box center [314, 98] width 215 height 11
click at [400, 245] on button "Salvar estoque" at bounding box center [399, 247] width 43 height 14
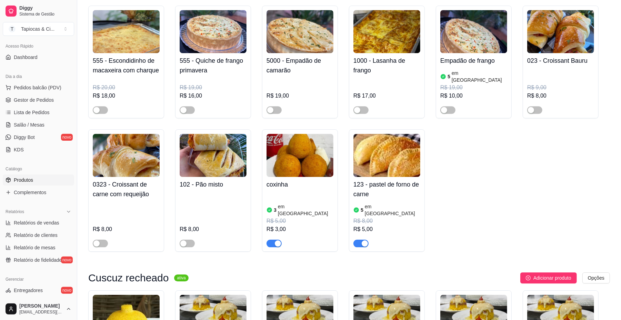
click at [25, 180] on span "Produtos" at bounding box center [23, 180] width 19 height 7
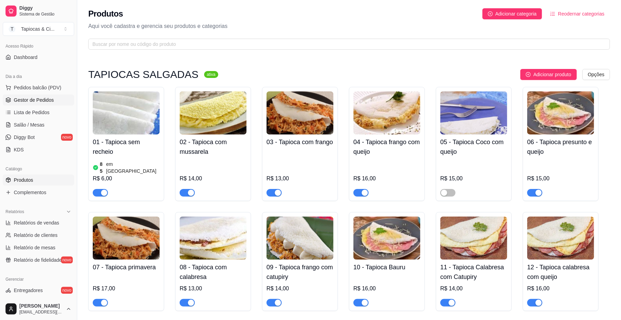
click at [39, 97] on span "Gestor de Pedidos" at bounding box center [34, 100] width 40 height 7
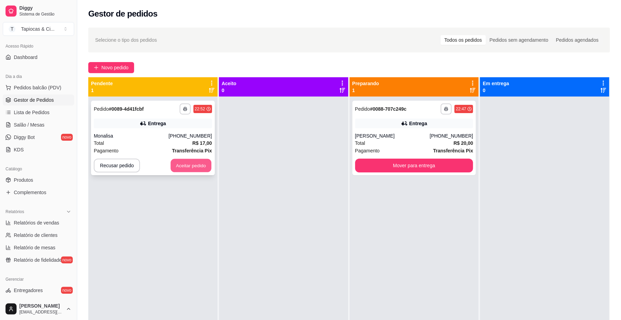
click at [189, 170] on button "Aceitar pedido" at bounding box center [191, 165] width 41 height 13
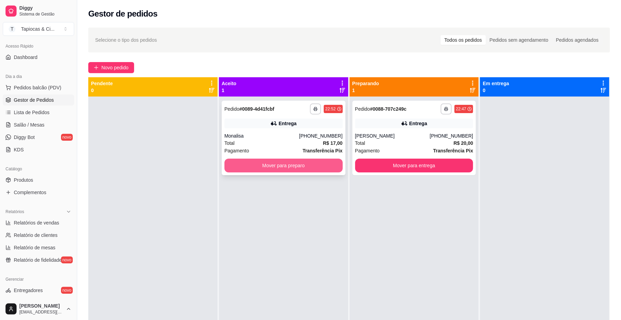
click at [255, 170] on button "Mover para preparo" at bounding box center [284, 166] width 118 height 14
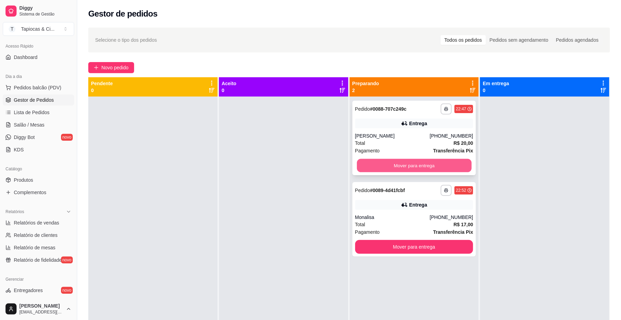
click at [429, 162] on button "Mover para entrega" at bounding box center [414, 165] width 115 height 13
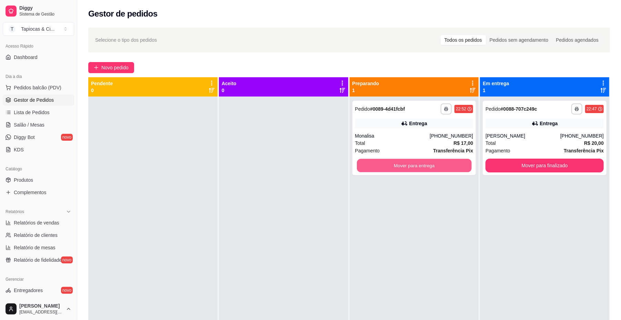
click at [429, 162] on button "Mover para entrega" at bounding box center [414, 165] width 115 height 13
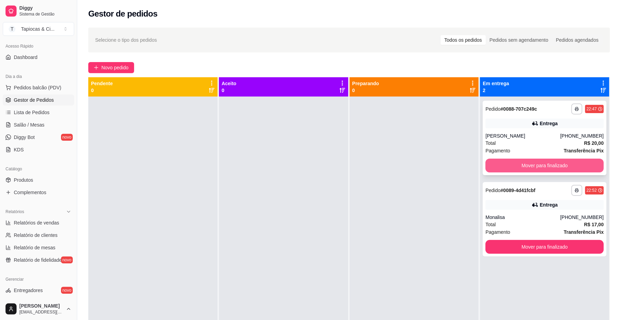
click at [545, 169] on button "Mover para finalizado" at bounding box center [545, 166] width 118 height 14
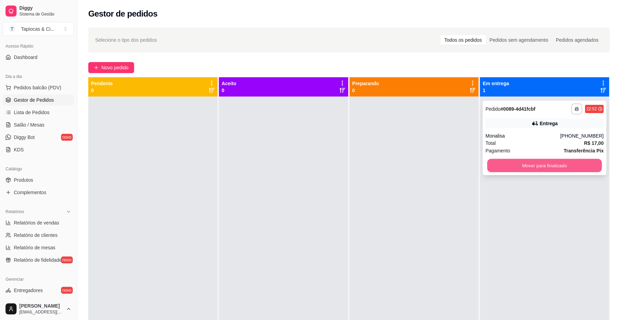
click at [547, 168] on button "Mover para finalizado" at bounding box center [544, 165] width 115 height 13
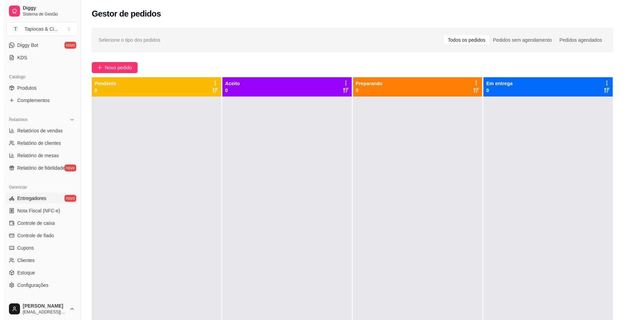
scroll to position [177, 0]
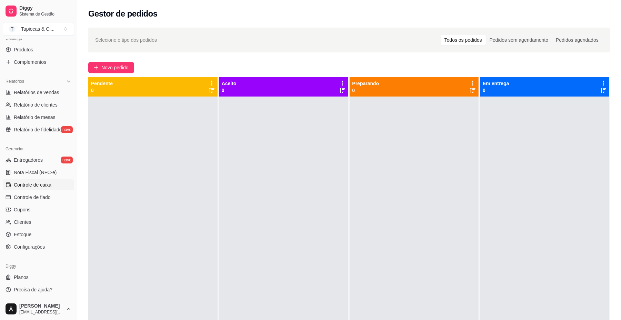
click at [47, 187] on span "Controle de caixa" at bounding box center [33, 184] width 38 height 7
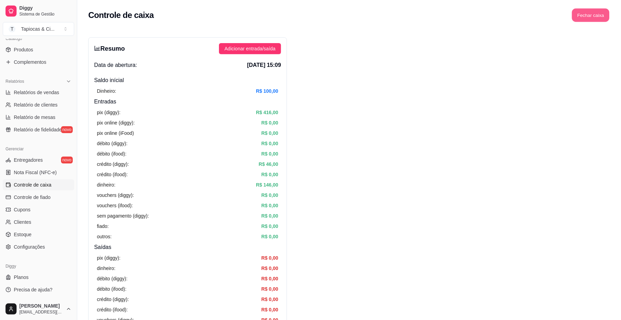
click at [599, 15] on button "Fechar caixa" at bounding box center [591, 15] width 38 height 13
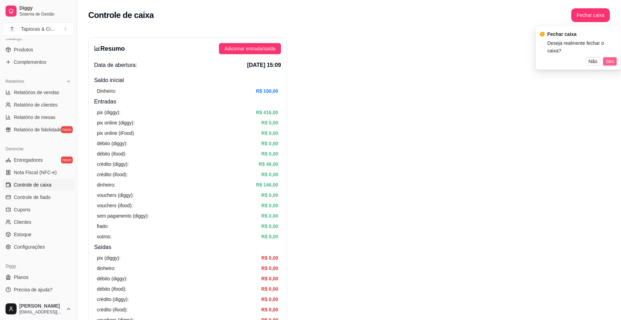
click at [606, 58] on span "Sim" at bounding box center [610, 62] width 8 height 8
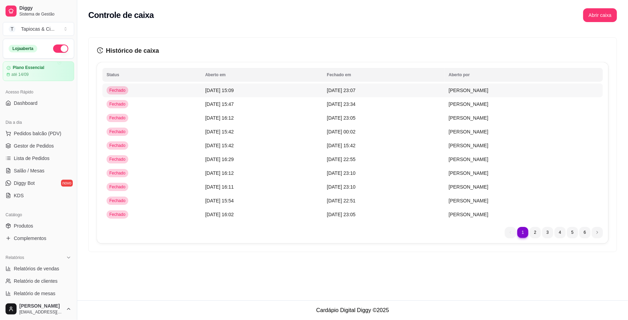
click at [354, 90] on span "[DATE] 23:07" at bounding box center [341, 91] width 29 height 6
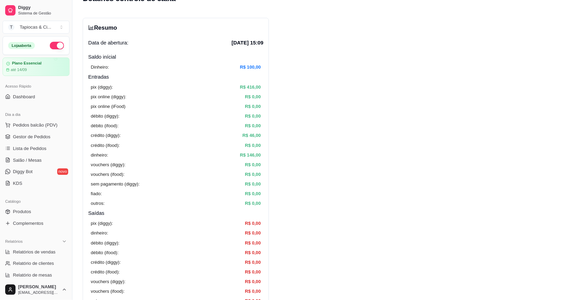
scroll to position [16, 0]
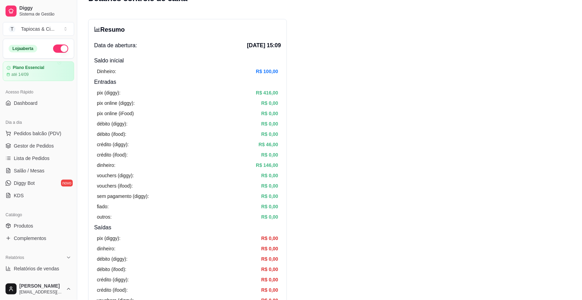
click at [58, 48] on button "button" at bounding box center [60, 48] width 15 height 8
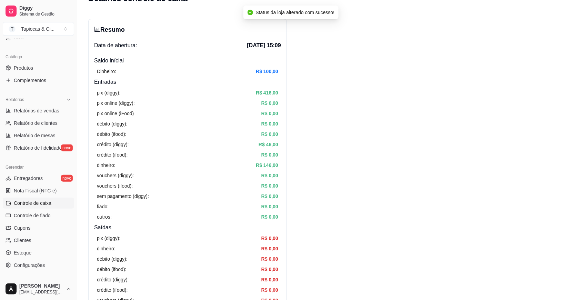
scroll to position [172, 0]
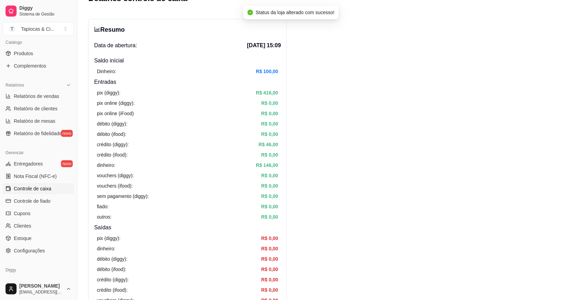
click at [47, 187] on span "Controle de caixa" at bounding box center [33, 188] width 38 height 7
